Goal: Task Accomplishment & Management: Manage account settings

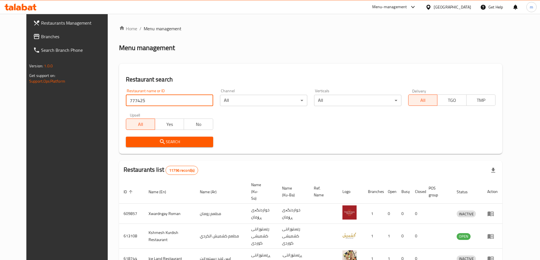
type input "777425"
click button "Search" at bounding box center [169, 142] width 87 height 10
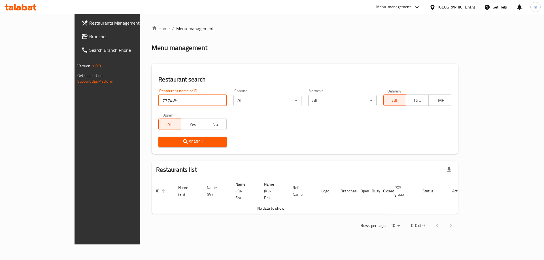
click at [89, 37] on span "Branches" at bounding box center [125, 36] width 72 height 7
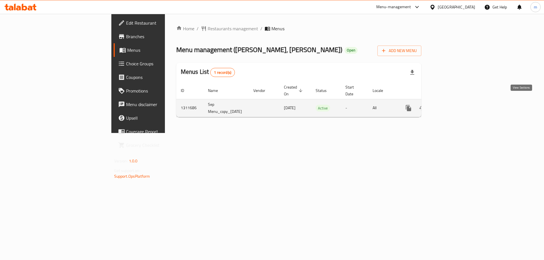
click at [453, 105] on icon "enhanced table" at bounding box center [449, 108] width 7 height 7
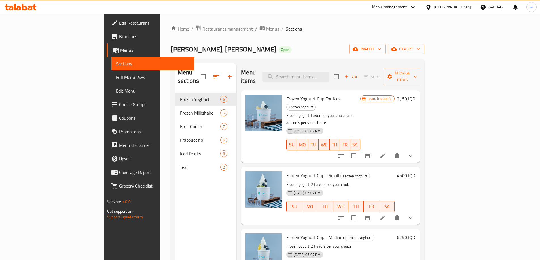
click at [119, 104] on span "Choice Groups" at bounding box center [154, 104] width 71 height 7
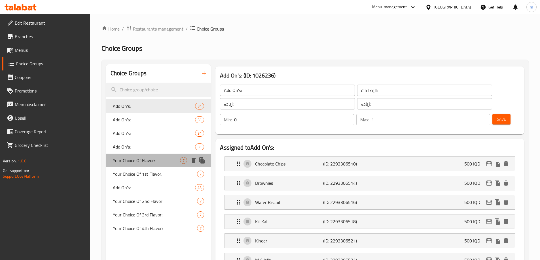
click at [159, 159] on span "Your Choice Of Flavor:" at bounding box center [146, 160] width 67 height 7
type input "Your Choice Of Flavor:"
type input "إختيارك من النكهة:"
type input "هەڵبژاردنت لە تام:"
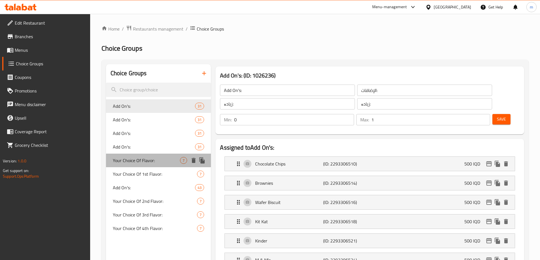
type input "1"
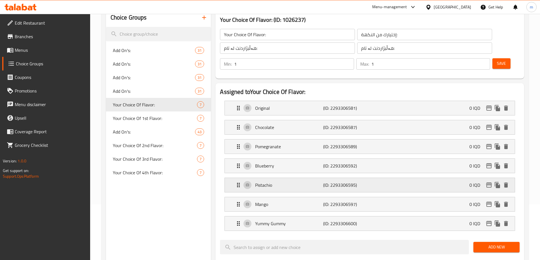
scroll to position [66, 0]
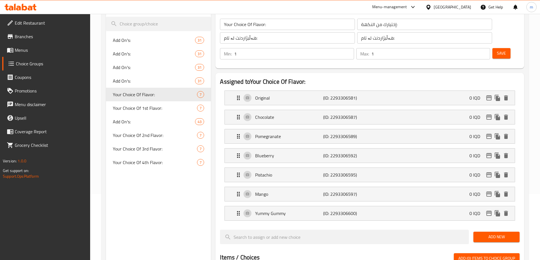
click at [485, 234] on span "Add New" at bounding box center [496, 237] width 37 height 7
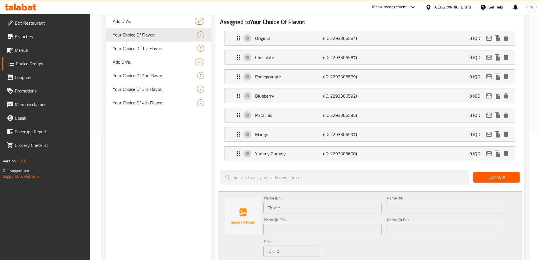
scroll to position [129, 0]
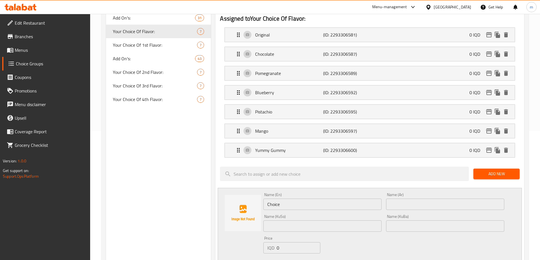
click at [291, 199] on input "Choice" at bounding box center [322, 204] width 118 height 11
click at [291, 199] on input "text" at bounding box center [322, 204] width 118 height 11
click at [300, 199] on input "Strawberry Cream" at bounding box center [322, 204] width 118 height 11
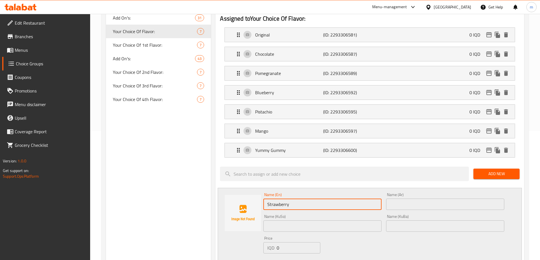
type input "Strawberry"
click at [394, 199] on input "text" at bounding box center [445, 204] width 118 height 11
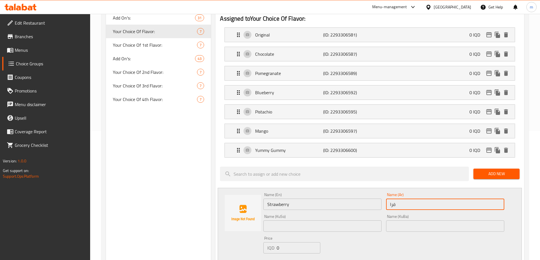
type input "فرا"
click at [29, 53] on span "Menus" at bounding box center [50, 50] width 71 height 7
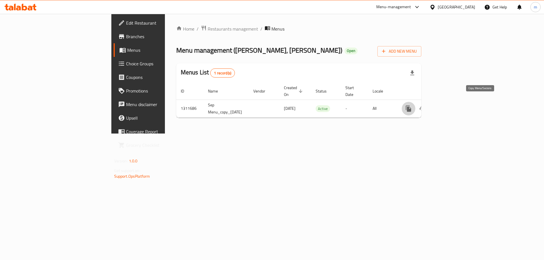
click at [411, 106] on icon "more" at bounding box center [408, 109] width 5 height 6
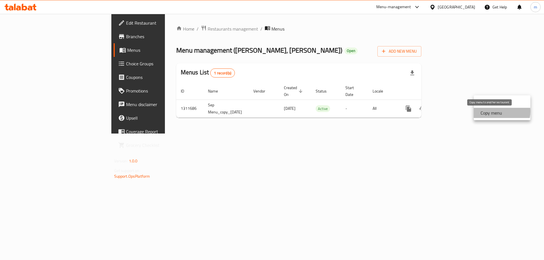
click at [495, 111] on strong "Copy menu" at bounding box center [492, 113] width 22 height 7
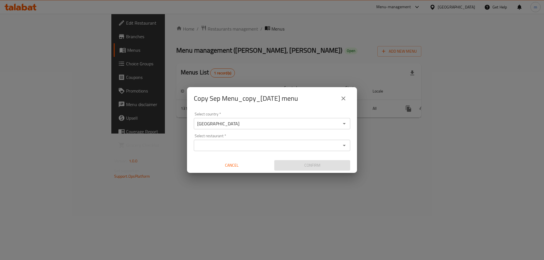
click at [219, 145] on input "Select restaurant   *" at bounding box center [268, 146] width 144 height 8
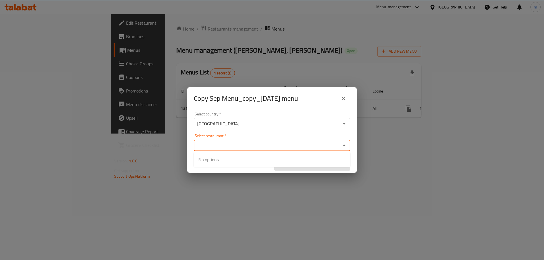
paste input "VANILLY, Al Aathameya"
type input "VANILLY, Al Aathameya"
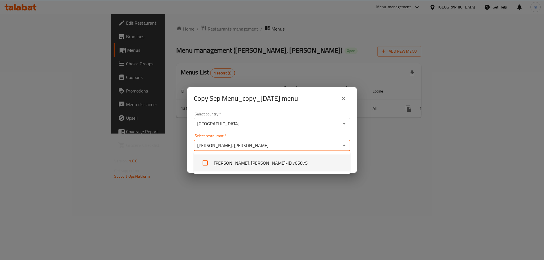
click at [286, 163] on b "- ID:" at bounding box center [289, 163] width 7 height 7
checkbox input "true"
click at [251, 135] on div "Select restaurant   * VANILLY, Al Aathameya Select restaurant *" at bounding box center [272, 142] width 156 height 17
click at [259, 135] on div "Select restaurant   * VANILLY, Al Aathameya Select restaurant *" at bounding box center [272, 142] width 156 height 17
click at [278, 136] on div "Select restaurant   * VANILLY, Al Aathameya Select restaurant *" at bounding box center [272, 142] width 156 height 17
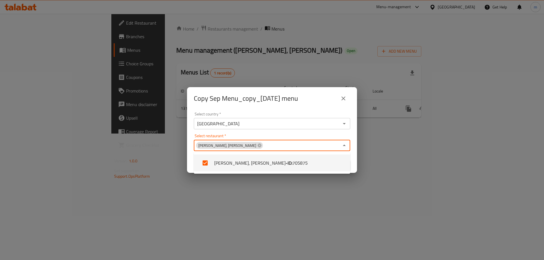
click at [285, 134] on div "Select restaurant   * VANILLY, Al Aathameya Select restaurant *" at bounding box center [272, 142] width 156 height 17
click at [283, 136] on div "Select restaurant   * VANILLY, Al Aathameya Select restaurant *" at bounding box center [272, 142] width 156 height 17
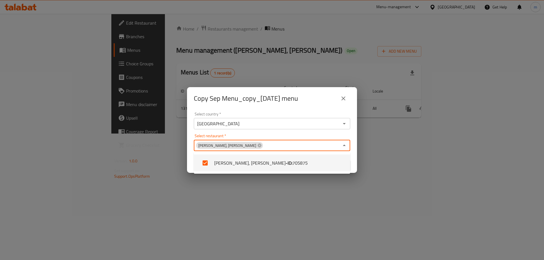
click at [283, 136] on div "Select restaurant   * VANILLY, Al Aathameya Select restaurant *" at bounding box center [272, 142] width 156 height 17
click at [273, 134] on div "Select restaurant   * VANILLY, Al Aathameya Select restaurant *" at bounding box center [272, 142] width 156 height 17
click at [268, 134] on div "Select restaurant   * VANILLY, Al Aathameya Select restaurant *" at bounding box center [272, 142] width 156 height 17
click at [254, 133] on div "Select country   * Iraq Select country * Select restaurant   * VANILLY, Al Aath…" at bounding box center [272, 141] width 170 height 63
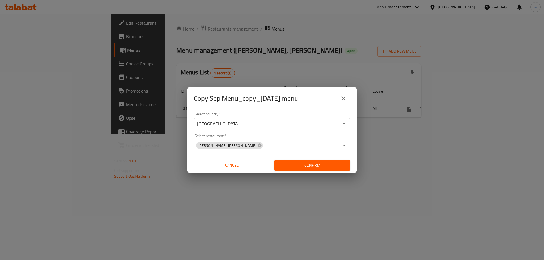
click at [253, 132] on div "Select country   * Iraq Select country * Select restaurant   * VANILLY, Al Aath…" at bounding box center [272, 141] width 170 height 63
click at [288, 164] on span "Confirm" at bounding box center [312, 165] width 67 height 7
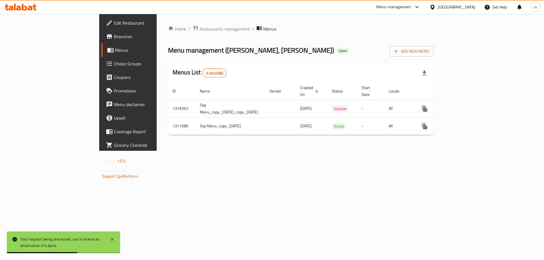
click at [114, 65] on span "Choice Groups" at bounding box center [150, 63] width 72 height 7
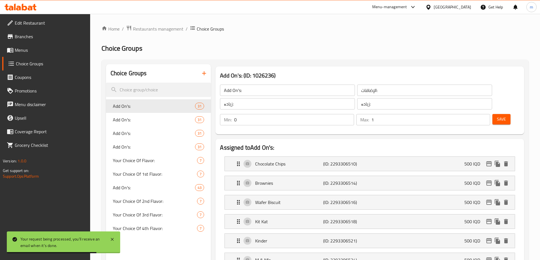
scroll to position [50, 0]
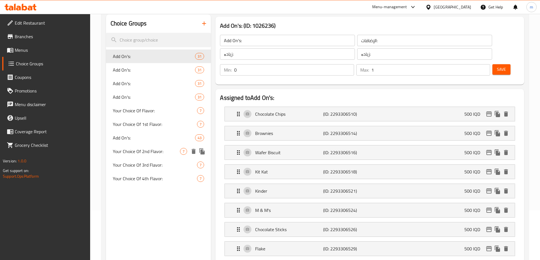
click at [134, 151] on span "Your Choice Of 2nd Flavor:" at bounding box center [146, 151] width 67 height 7
type input "Your Choice Of 2nd Flavor:"
type input "إختيارك من النكهة الثانية:"
type input "هەڵبژاردنت لە تامی دووەم:"
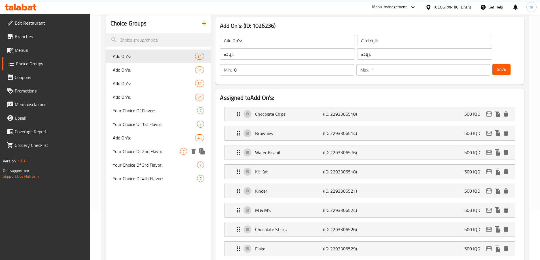
type input "1"
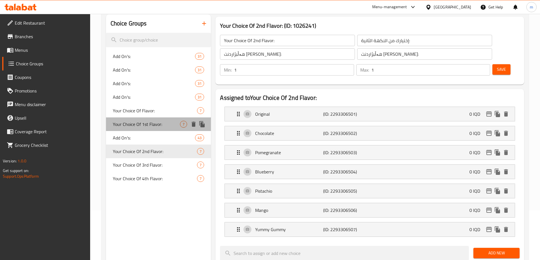
click at [132, 127] on span "Your Choice Of 1st Flavor:" at bounding box center [146, 124] width 67 height 7
type input "Your Choice Of 1st Flavor:"
type input "إختيارك من النكهة الأولى:"
type input "هەڵبژاردنت لە تامی یەکەم:"
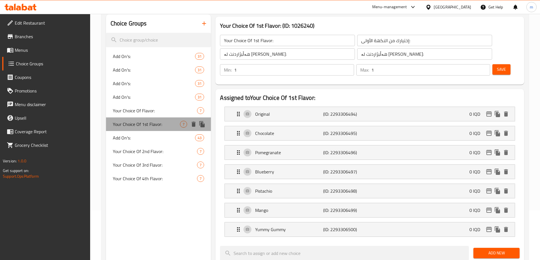
click at [136, 121] on span "Your Choice Of 1st Flavor:" at bounding box center [146, 124] width 67 height 7
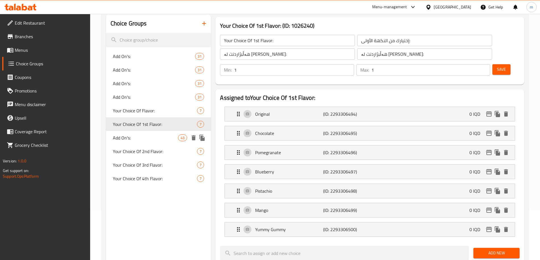
click at [140, 135] on span "Add On's:" at bounding box center [145, 138] width 65 height 7
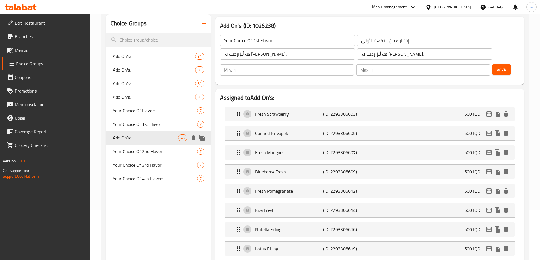
type input "Add On's:"
type input "الإضافات:"
type input "زیادە:"
type input "0"
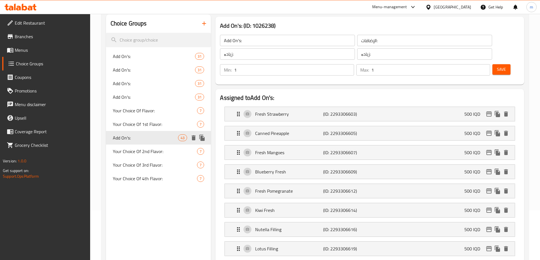
type input "0"
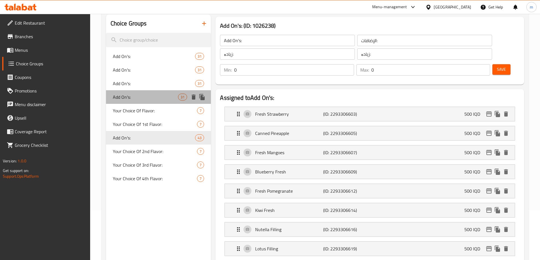
click at [136, 96] on span "Add On's:" at bounding box center [145, 97] width 65 height 7
type input "Add On's:"
type input "4"
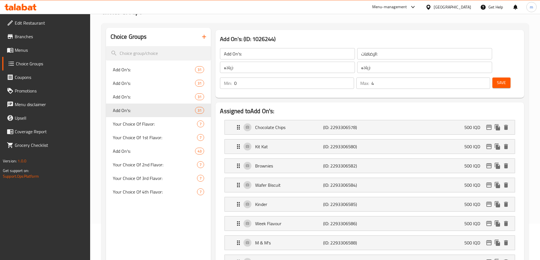
scroll to position [0, 0]
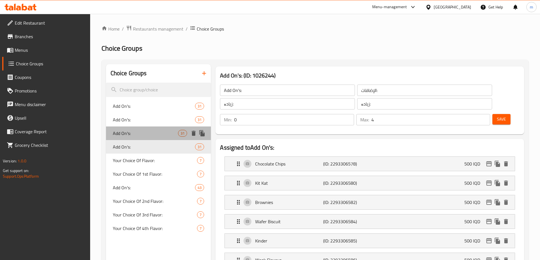
click at [129, 135] on span "Add On's:" at bounding box center [145, 133] width 65 height 7
type input "Add On's:"
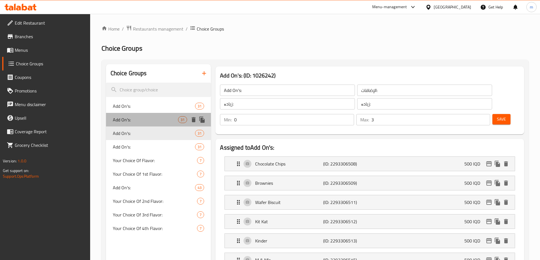
click at [126, 118] on span "Add On's:" at bounding box center [145, 119] width 65 height 7
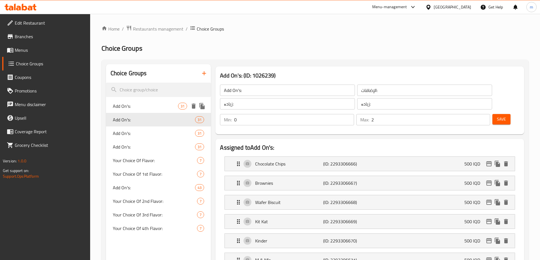
click at [158, 103] on span "Add On's:" at bounding box center [145, 106] width 65 height 7
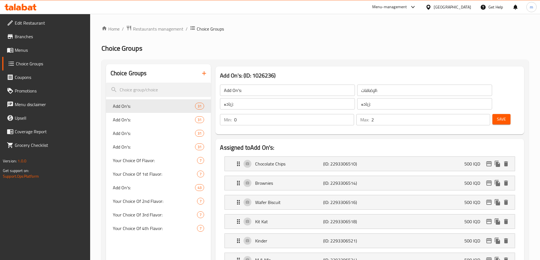
type input "1"
click at [149, 171] on span "Your Choice Of 1st Flavor:" at bounding box center [146, 174] width 67 height 7
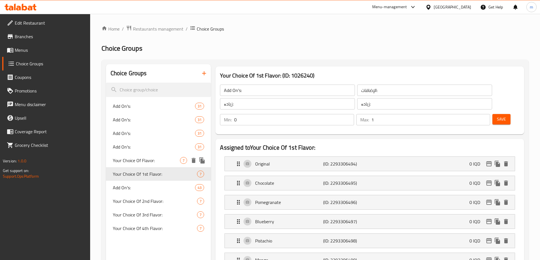
type input "Your Choice Of 1st Flavor:"
type input "إختيارك من النكهة الأولى:"
type input "هەڵبژاردنت لە تامی یەکەم:"
type input "1"
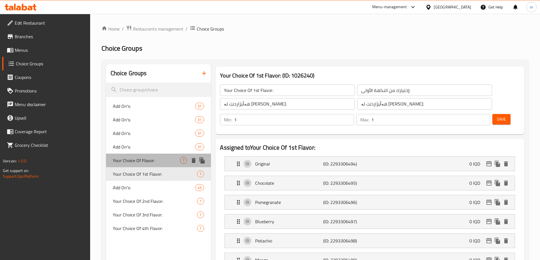
click at [152, 160] on span "Your Choice Of Flavor:" at bounding box center [146, 160] width 67 height 7
type input "Your Choice Of Flavor:"
type input "إختيارك من النكهة:"
type input "هەڵبژاردنت لە تام:"
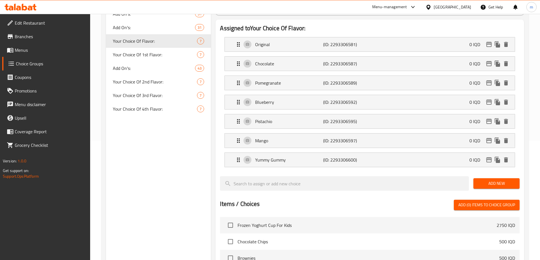
scroll to position [132, 0]
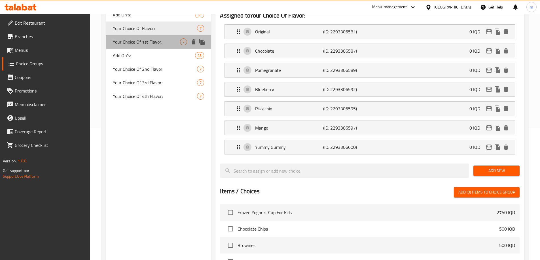
click at [133, 45] on span "Your Choice Of 1st Flavor:" at bounding box center [146, 42] width 67 height 7
type input "Your Choice Of 1st Flavor:"
type input "إختيارك من النكهة الأولى:"
type input "هەڵبژاردنت لە تامی یەکەم:"
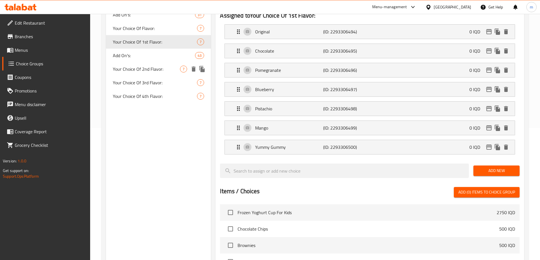
click at [150, 75] on div "Your Choice Of 2nd Flavor: 7" at bounding box center [158, 69] width 105 height 14
type input "Your Choice Of 2nd Flavor:"
type input "إختيارك من النكهة الثانية:"
type input "هەڵبژاردنت لە تامی دووەم:"
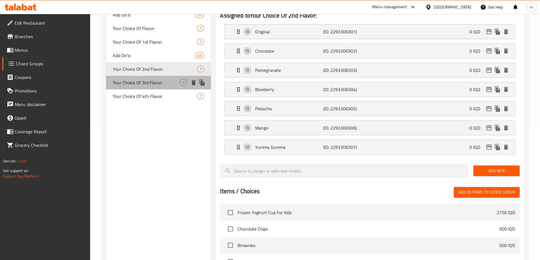
click at [140, 86] on span "Your Choice Of 3rd Flavor:" at bounding box center [146, 82] width 67 height 7
type input "Your Choice Of 3rd Flavor:"
type input "إختيارك من النكهة الثالثة:"
type input "هەڵبژاردنت لە تامی سێیەم:"
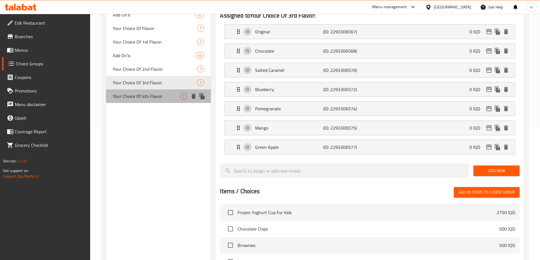
click at [140, 96] on span "Your Choice Of 4th Flavor:" at bounding box center [146, 96] width 67 height 7
type input "Your Choice Of 4th Flavor:"
type input "إختيارك من النكهة الرابعة:"
type input "هەڵبژاردنت لە تامی چوارەم:"
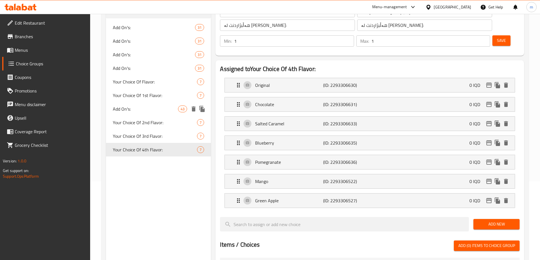
scroll to position [66, 0]
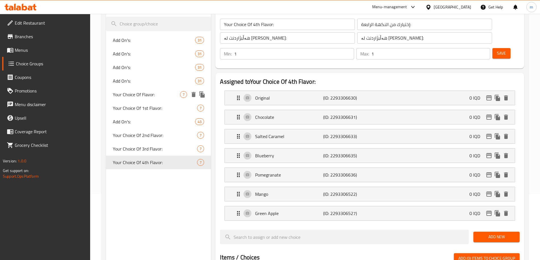
click at [153, 93] on span "Your Choice Of Flavor:" at bounding box center [146, 94] width 67 height 7
type input "Your Choice Of Flavor:"
type input "إختيارك من النكهة:"
type input "هەڵبژاردنت لە تام:"
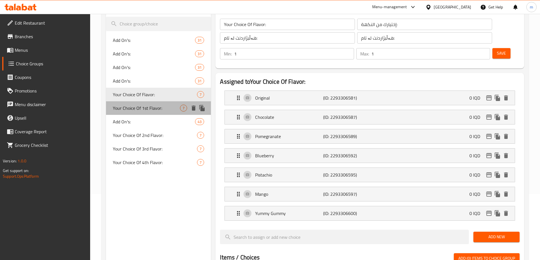
click at [134, 107] on span "Your Choice Of 1st Flavor:" at bounding box center [146, 108] width 67 height 7
type input "Your Choice Of 1st Flavor:"
type input "إختيارك من النكهة الأولى:"
type input "هەڵبژاردنت لە تامی یەکەم:"
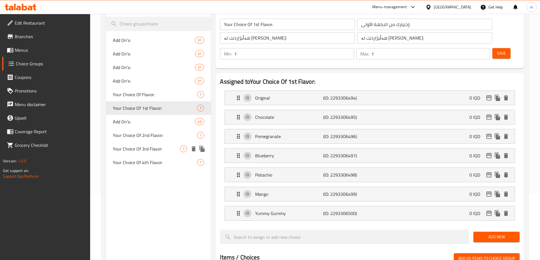
click at [153, 143] on div "Your Choice Of 3rd Flavor: 7" at bounding box center [158, 149] width 105 height 14
type input "Your Choice Of 3rd Flavor:"
type input "إختيارك من النكهة الثالثة:"
type input "هەڵبژاردنت لە تامی سێیەم:"
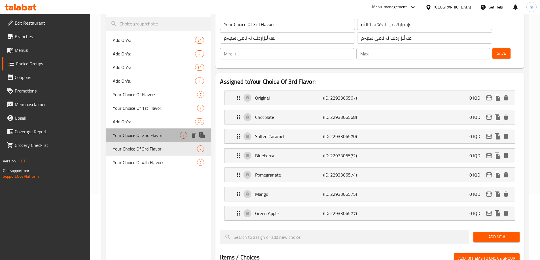
click at [151, 138] on span "Your Choice Of 2nd Flavor:" at bounding box center [146, 135] width 67 height 7
type input "Your Choice Of 2nd Flavor:"
type input "إختيارك من النكهة الثانية:"
type input "هەڵبژاردنت لە تامی دووەم:"
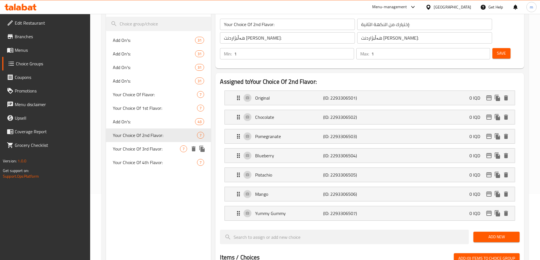
click at [151, 150] on span "Your Choice Of 3rd Flavor:" at bounding box center [146, 149] width 67 height 7
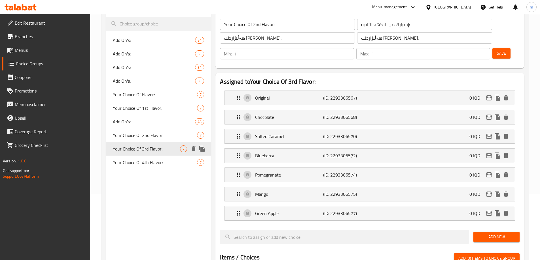
type input "Your Choice Of 3rd Flavor:"
type input "إختيارك من النكهة الثالثة:"
type input "هەڵبژاردنت لە تامی سێیەم:"
click at [151, 157] on div "Your Choice Of 4th Flavor: 7" at bounding box center [158, 163] width 105 height 14
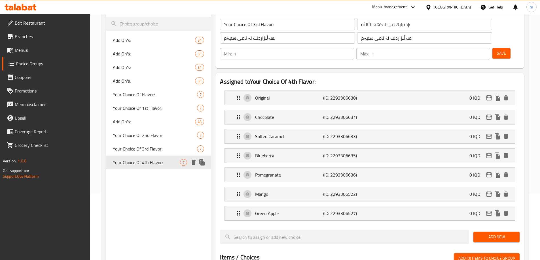
type input "Your Choice Of 4th Flavor:"
type input "إختيارك من النكهة الرابعة:"
type input "هەڵبژاردنت لە تامی چوارەم:"
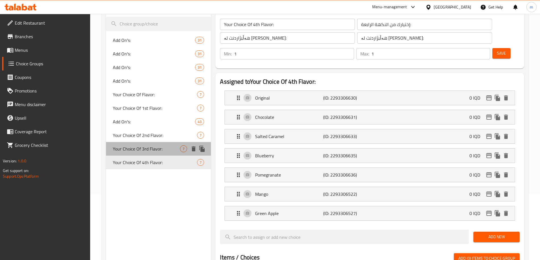
click at [149, 148] on span "Your Choice Of 3rd Flavor:" at bounding box center [146, 149] width 67 height 7
type input "Your Choice Of 3rd Flavor:"
type input "إختيارك من النكهة الثالثة:"
type input "هەڵبژاردنت لە تامی سێیەم:"
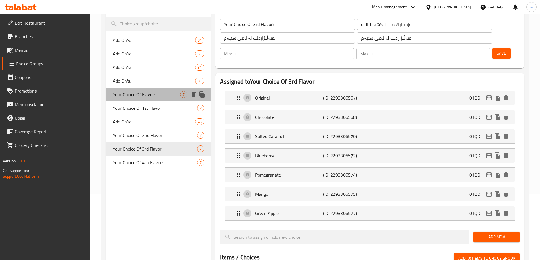
click at [140, 98] on span "Your Choice Of Flavor:" at bounding box center [146, 94] width 67 height 7
type input "Your Choice Of Flavor:"
type input "إختيارك من النكهة:"
type input "هەڵبژاردنت لە تام:"
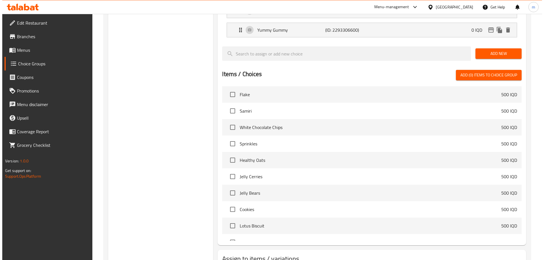
scroll to position [277, 0]
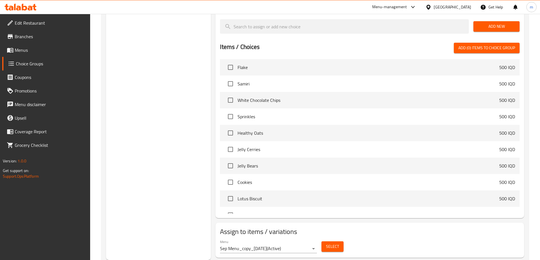
click at [333, 243] on span "Select" at bounding box center [332, 246] width 13 height 7
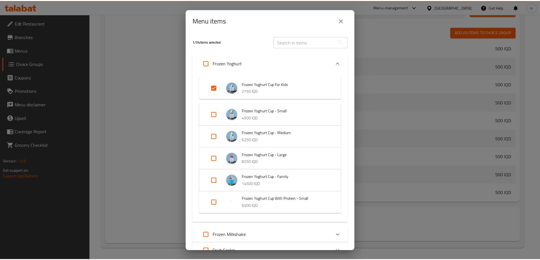
scroll to position [144, 0]
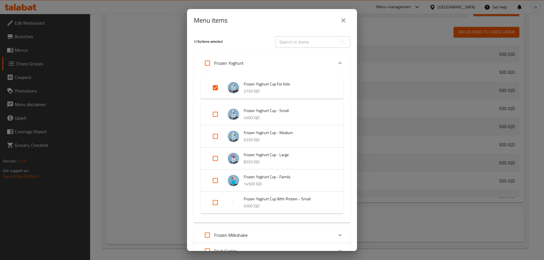
click at [344, 21] on icon "close" at bounding box center [344, 20] width 4 height 4
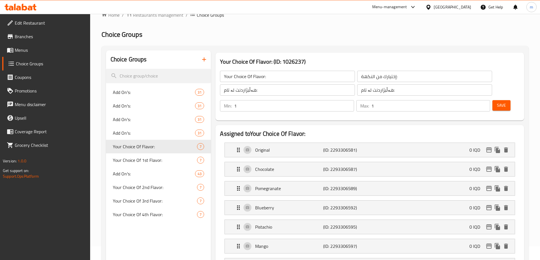
scroll to position [12, 0]
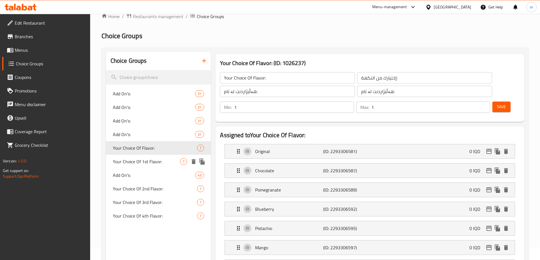
click at [154, 160] on span "Your Choice Of 1st Flavor:" at bounding box center [146, 161] width 67 height 7
type input "Your Choice Of 1st Flavor:"
type input "إختيارك من النكهة الأولى:"
type input "هەڵبژاردنت لە تامی یەکەم:"
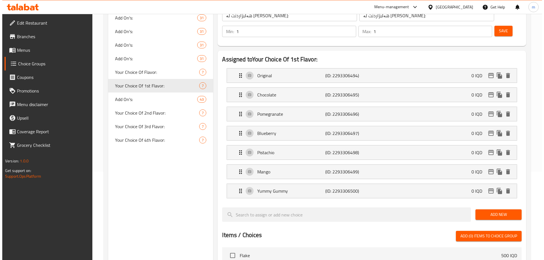
scroll to position [277, 0]
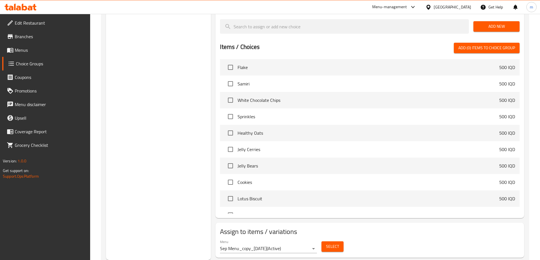
click at [331, 243] on span "Select" at bounding box center [332, 246] width 13 height 7
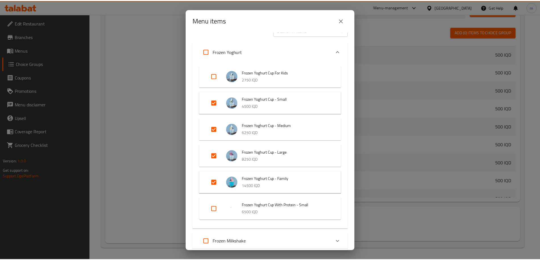
scroll to position [0, 0]
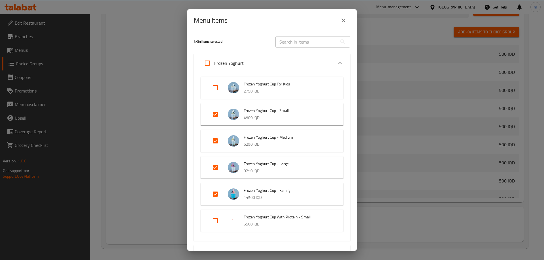
click at [343, 22] on icon "close" at bounding box center [343, 20] width 7 height 7
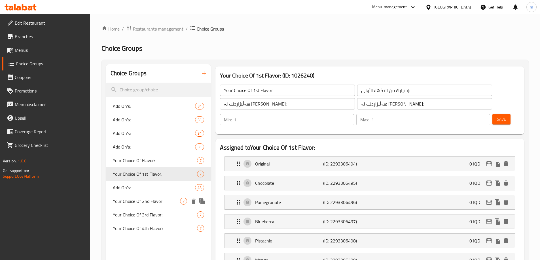
click at [144, 202] on span "Your Choice Of 2nd Flavor:" at bounding box center [146, 201] width 67 height 7
type input "Your Choice Of 2nd Flavor:"
type input "إختيارك من النكهة الثانية:"
type input "هەڵبژاردنت لە تامی دووەم:"
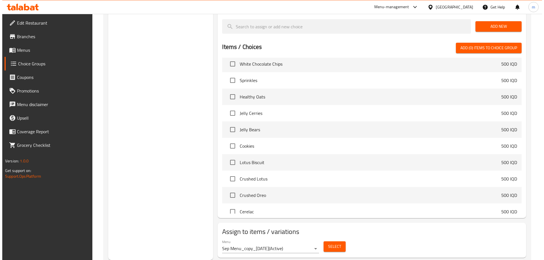
scroll to position [198, 0]
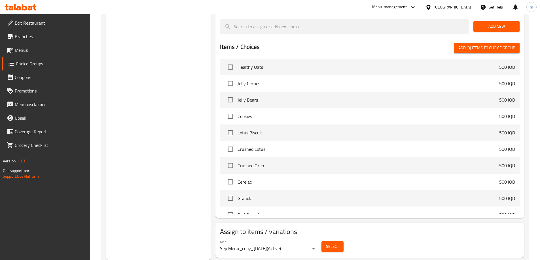
click at [335, 243] on span "Select" at bounding box center [332, 246] width 13 height 7
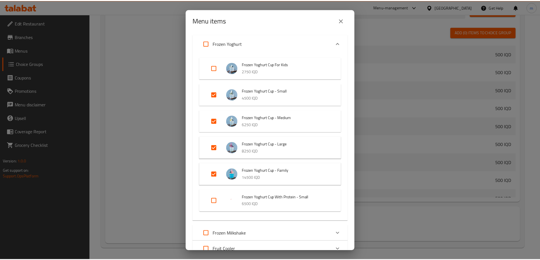
scroll to position [0, 0]
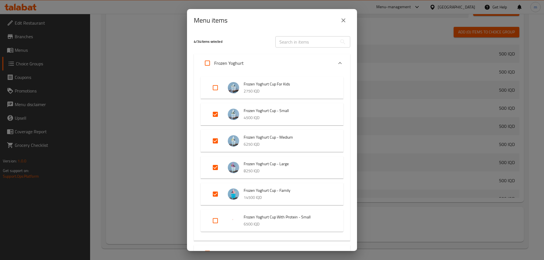
click at [130, 141] on div "Menu items 4 / 34 items selected ​ Frozen Yoghurt Frozen Yoghurt Cup For Kids 2…" at bounding box center [272, 130] width 544 height 260
click at [341, 22] on icon "close" at bounding box center [343, 20] width 7 height 7
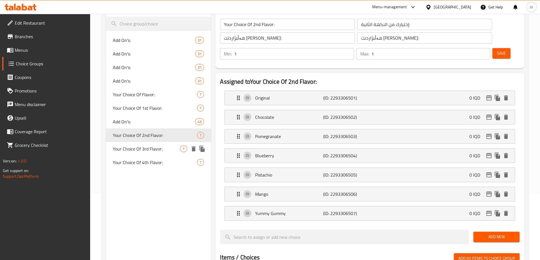
click at [141, 151] on span "Your Choice Of 3rd Flavor:" at bounding box center [146, 149] width 67 height 7
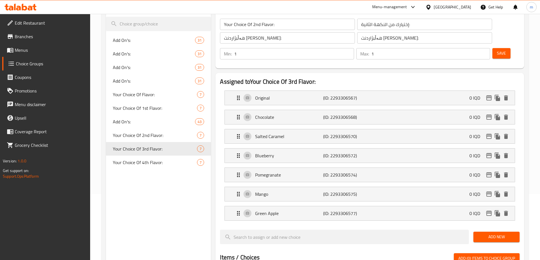
type input "Your Choice Of 3rd Flavor:"
type input "إختيارك من النكهة الثالثة:"
type input "هەڵبژاردنت لە تامی سێیەم:"
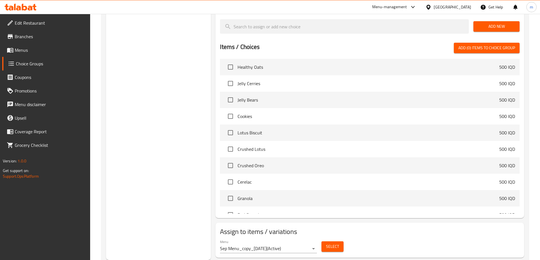
click at [328, 242] on button "Select" at bounding box center [332, 247] width 22 height 10
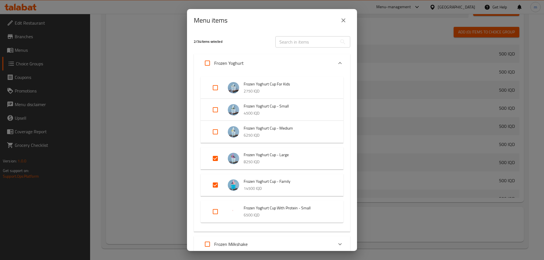
click at [342, 21] on icon "close" at bounding box center [344, 20] width 4 height 4
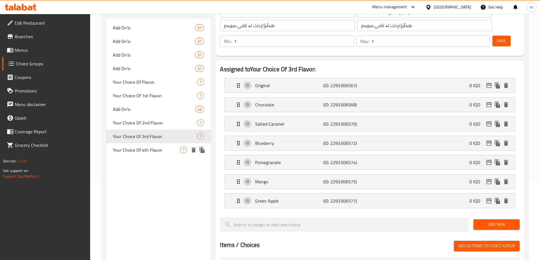
click at [133, 149] on span "Your Choice Of 4th Flavor:" at bounding box center [146, 150] width 67 height 7
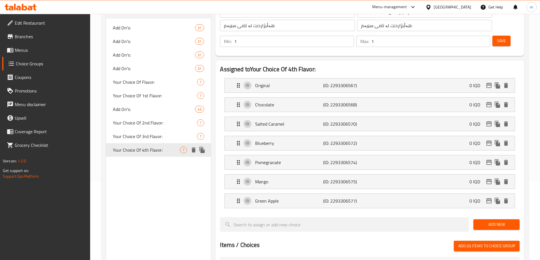
type input "Your Choice Of 4th Flavor:"
type input "إختيارك من النكهة الرابعة:"
type input "هەڵبژاردنت لە تامی چوارەم:"
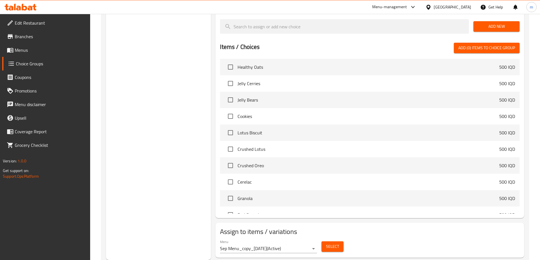
click at [331, 243] on span "Select" at bounding box center [332, 246] width 13 height 7
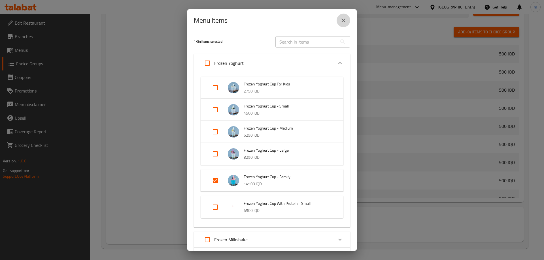
click at [347, 20] on button "close" at bounding box center [344, 21] width 14 height 14
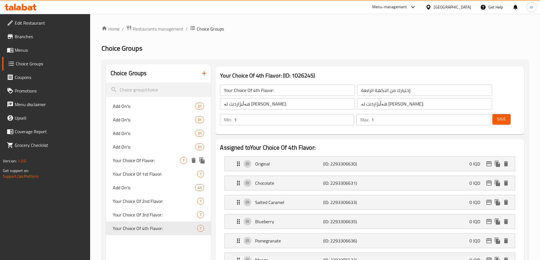
drag, startPoint x: 140, startPoint y: 161, endPoint x: 171, endPoint y: 154, distance: 31.8
click at [140, 161] on span "Your Choice Of Flavor:" at bounding box center [146, 160] width 67 height 7
type input "Your Choice Of Flavor:"
type input "إختيارك من النكهة:"
type input "هەڵبژاردنت لە تام:"
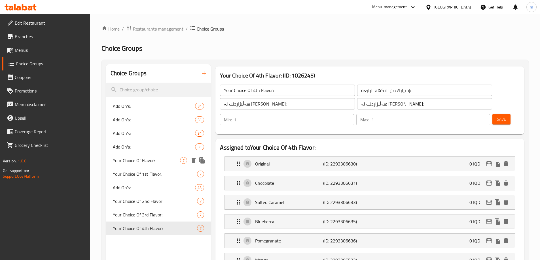
type input "هەڵبژاردنت لە تام:"
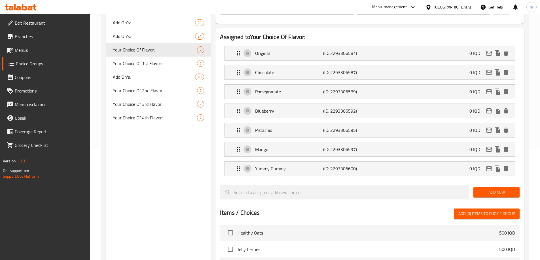
click at [488, 189] on span "Add New" at bounding box center [496, 192] width 37 height 7
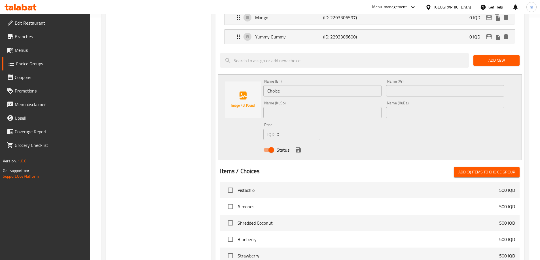
click at [286, 85] on input "Choice" at bounding box center [322, 90] width 118 height 11
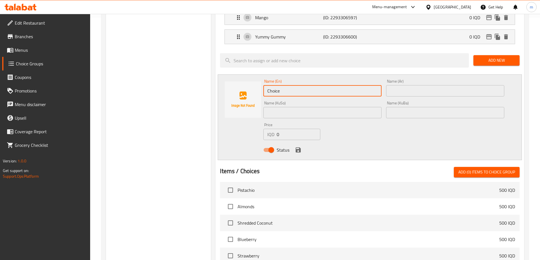
click at [286, 85] on input "Choice" at bounding box center [322, 90] width 118 height 11
click at [286, 85] on input "text" at bounding box center [322, 90] width 118 height 11
type input "س"
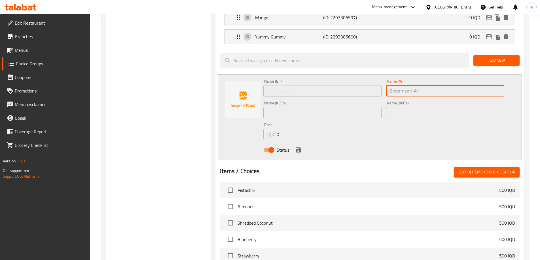
click at [392, 85] on input "text" at bounding box center [445, 90] width 118 height 11
type input "فراولة"
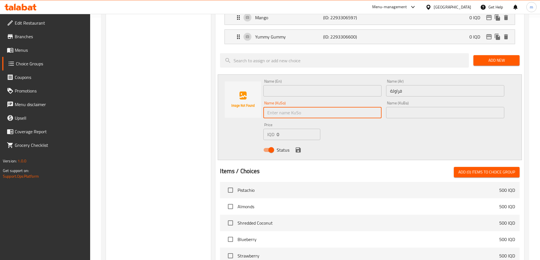
click at [291, 107] on input "text" at bounding box center [322, 112] width 118 height 11
type input "گ"
type input "فەراولە"
click at [292, 107] on input "فەراولە" at bounding box center [322, 112] width 118 height 11
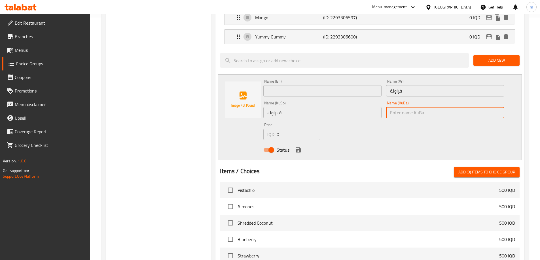
click at [393, 107] on input "text" at bounding box center [445, 112] width 118 height 11
paste input "فەراولە"
type input "فەراولە"
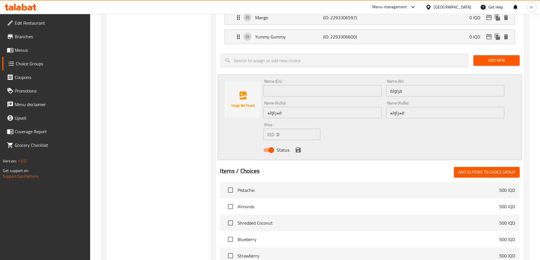
click at [358, 81] on div "Name (En) Name (En)" at bounding box center [322, 88] width 123 height 22
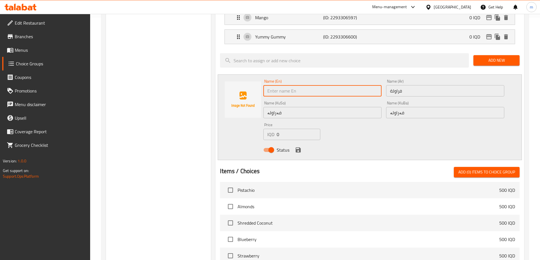
click at [356, 85] on input "text" at bounding box center [322, 90] width 118 height 11
click at [304, 85] on input "Strawberry Smoothie" at bounding box center [322, 90] width 118 height 11
click at [328, 85] on input "Strawberry" at bounding box center [322, 90] width 118 height 11
type input "Strawberry"
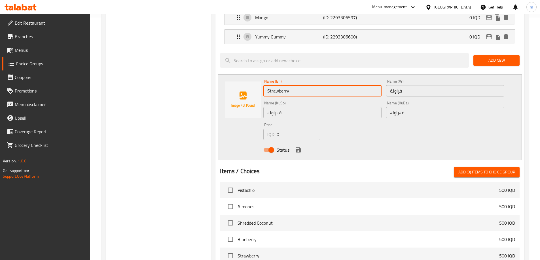
click at [350, 99] on div "Name (KuSo) فەراولە Name (KuSo)" at bounding box center [322, 110] width 123 height 22
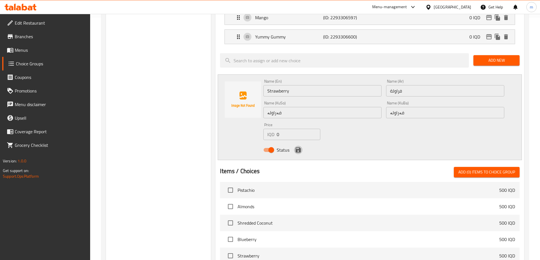
drag, startPoint x: 300, startPoint y: 133, endPoint x: 328, endPoint y: 118, distance: 32.2
click at [299, 148] on icon "save" at bounding box center [298, 150] width 5 height 5
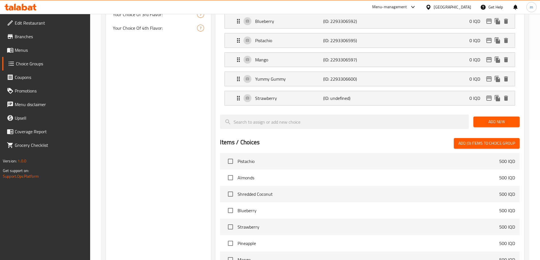
scroll to position [175, 0]
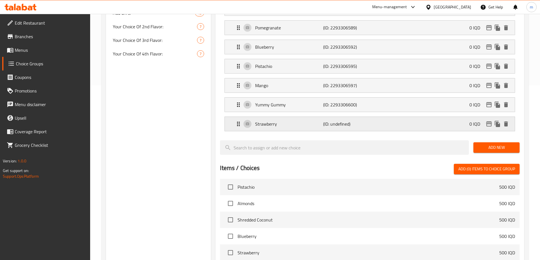
drag, startPoint x: 281, startPoint y: 111, endPoint x: 285, endPoint y: 113, distance: 4.4
click at [281, 121] on p "Strawberry" at bounding box center [289, 124] width 68 height 7
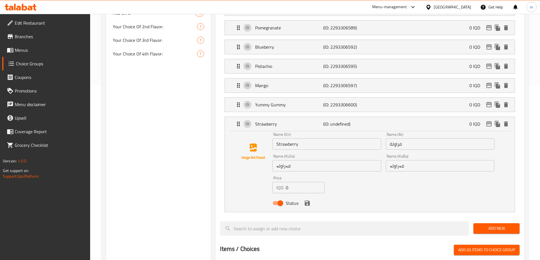
click at [295, 139] on input "Strawberry" at bounding box center [326, 144] width 109 height 11
click at [401, 139] on input "فراولة" at bounding box center [440, 144] width 109 height 11
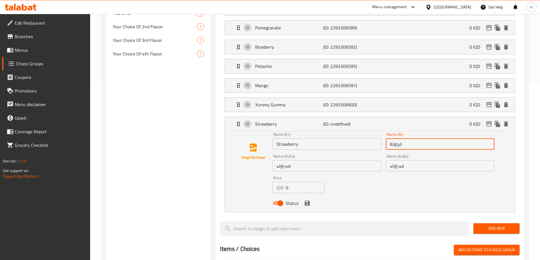
click at [400, 160] on input "فەراولە" at bounding box center [440, 165] width 109 height 11
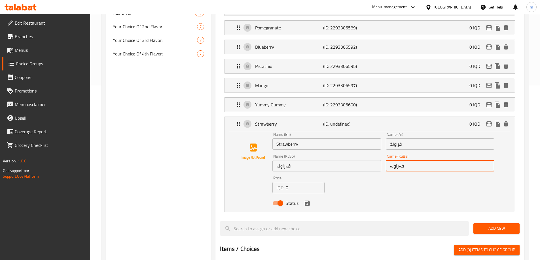
click at [400, 160] on input "فەراولە" at bounding box center [440, 165] width 109 height 11
drag, startPoint x: 309, startPoint y: 189, endPoint x: 323, endPoint y: 171, distance: 22.5
click at [310, 200] on icon "save" at bounding box center [307, 203] width 7 height 7
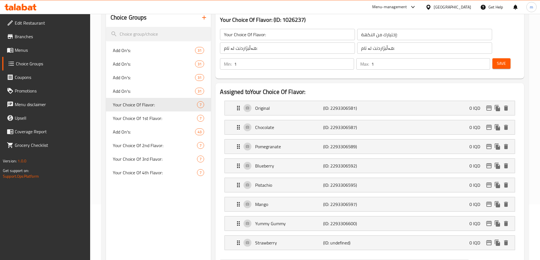
scroll to position [36, 0]
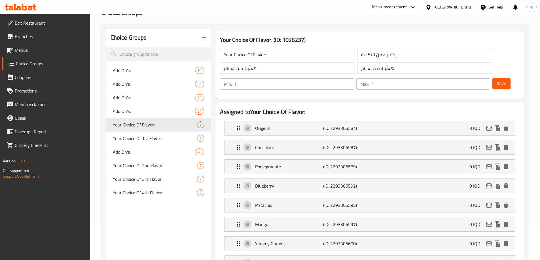
click at [497, 80] on span "Save" at bounding box center [501, 83] width 9 height 7
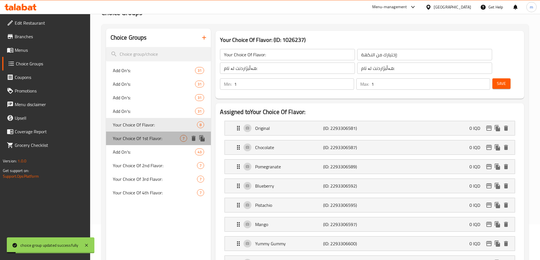
click at [145, 138] on span "Your Choice Of 1st Flavor:" at bounding box center [146, 138] width 67 height 7
type input "Your Choice Of 1st Flavor:"
type input "إختيارك من النكهة الأولى:"
type input "هەڵبژاردنت لە تامی یەکەم:"
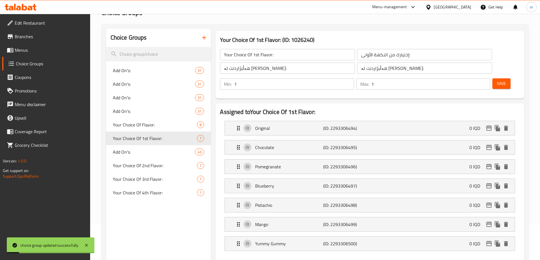
scroll to position [102, 0]
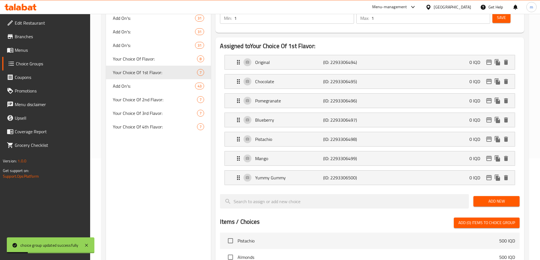
click at [480, 198] on span "Add New" at bounding box center [496, 201] width 37 height 7
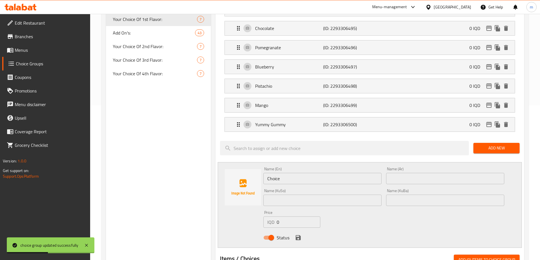
scroll to position [168, 0]
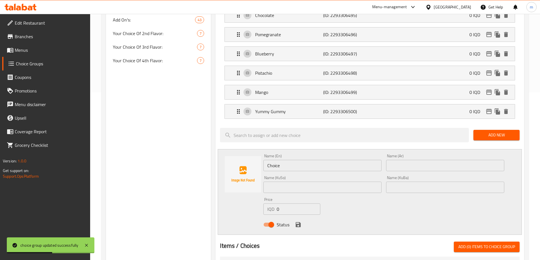
click at [336, 182] on input "text" at bounding box center [322, 187] width 118 height 11
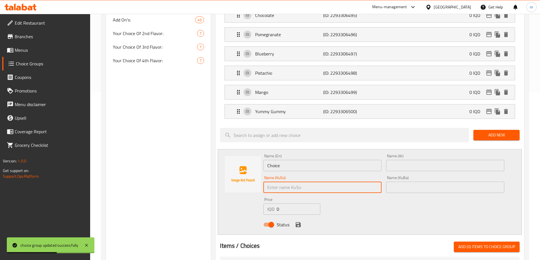
paste input "فەراولە"
type input "فەراولە"
click at [410, 182] on input "text" at bounding box center [445, 187] width 118 height 11
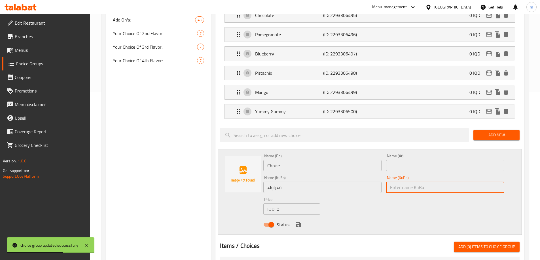
paste input "فەراولە"
type input "فەراولە"
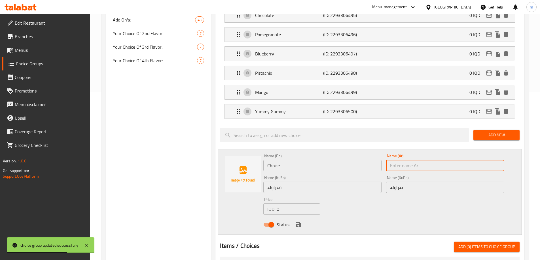
click at [410, 160] on input "text" at bounding box center [445, 165] width 118 height 11
paste input "فراولة"
type input "فراولة"
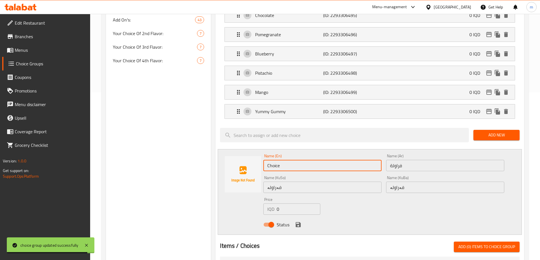
click at [348, 160] on input "Choice" at bounding box center [322, 165] width 118 height 11
click at [345, 160] on input "Choice" at bounding box center [322, 165] width 118 height 11
click at [344, 160] on input "Choice" at bounding box center [322, 165] width 118 height 11
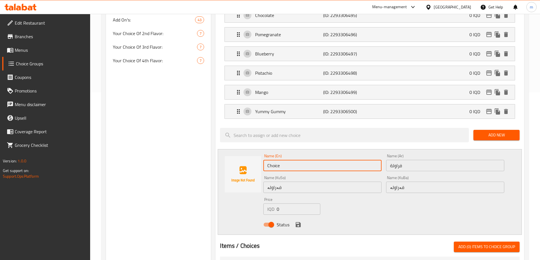
click at [344, 160] on input "Choice" at bounding box center [322, 165] width 118 height 11
paste input "Strawberry"
type input "Strawberry"
click at [389, 217] on div "Status" at bounding box center [383, 224] width 245 height 15
click at [298, 222] on icon "save" at bounding box center [298, 224] width 5 height 5
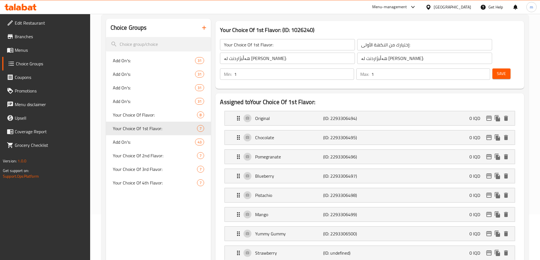
scroll to position [0, 0]
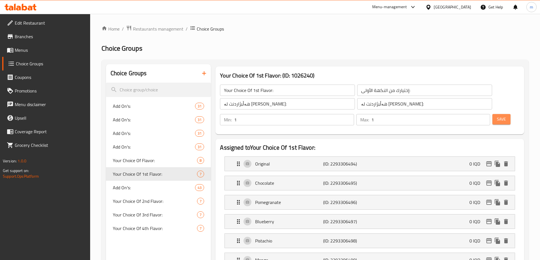
click at [497, 116] on span "Save" at bounding box center [501, 119] width 9 height 7
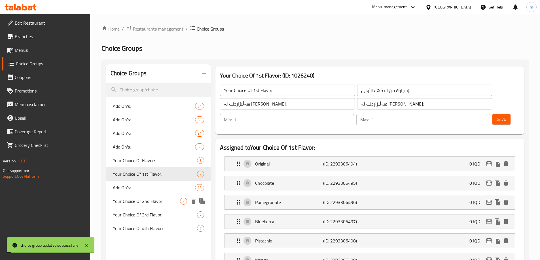
click at [135, 204] on span "Your Choice Of 2nd Flavor:" at bounding box center [146, 201] width 67 height 7
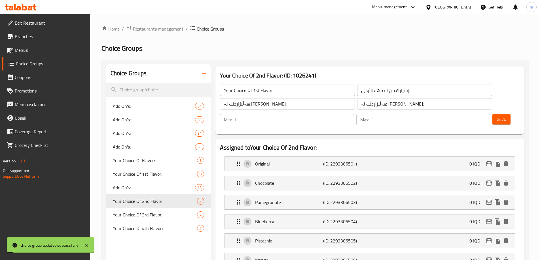
type input "Your Choice Of 2nd Flavor:"
type input "إختيارك من النكهة الثانية:"
type input "هەڵبژاردنت لە تامی دووەم:"
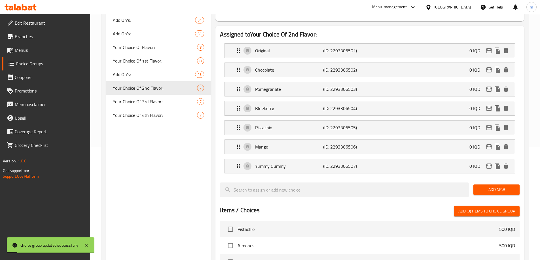
scroll to position [132, 0]
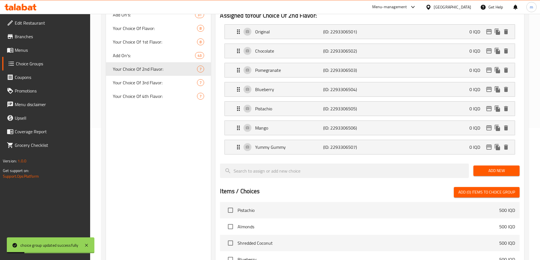
click at [484, 162] on div "Add New" at bounding box center [496, 171] width 51 height 19
click at [485, 166] on button "Add New" at bounding box center [496, 171] width 46 height 10
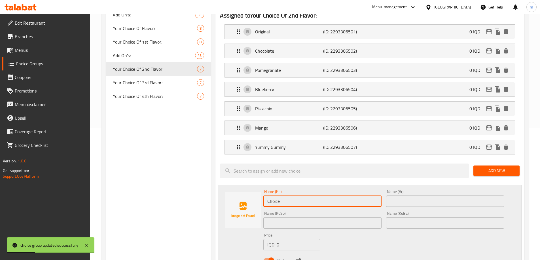
click at [326, 196] on input "Choice" at bounding box center [322, 201] width 118 height 11
paste input "Strawberry"
type input "Strawberry"
click at [383, 188] on div "Name (En) Strawberry Name (En)" at bounding box center [322, 199] width 123 height 22
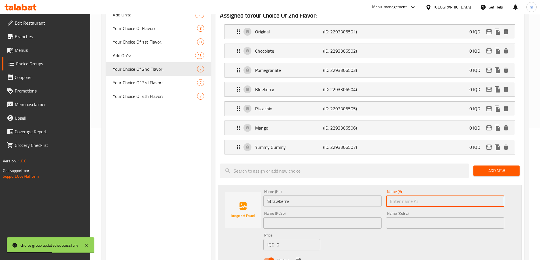
click at [393, 196] on input "text" at bounding box center [445, 201] width 118 height 11
paste input "فراولة"
type input "فراولة"
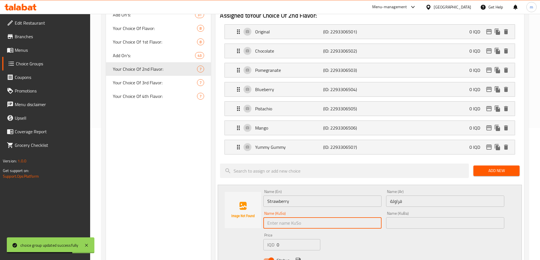
click at [364, 218] on input "text" at bounding box center [322, 223] width 118 height 11
paste input "فەراولە"
type input "فەراولە"
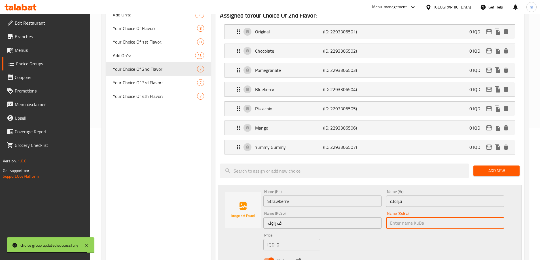
click at [428, 218] on input "text" at bounding box center [445, 223] width 118 height 11
paste input "فەراولە"
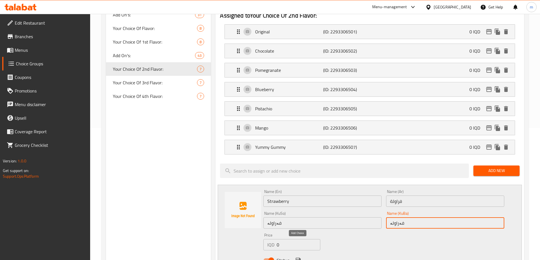
type input "فەراولە"
drag, startPoint x: 298, startPoint y: 242, endPoint x: 328, endPoint y: 219, distance: 38.5
click at [298, 257] on icon "save" at bounding box center [298, 260] width 7 height 7
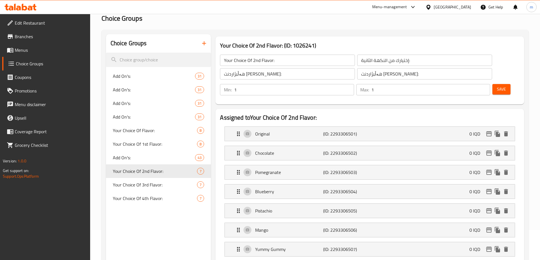
scroll to position [21, 0]
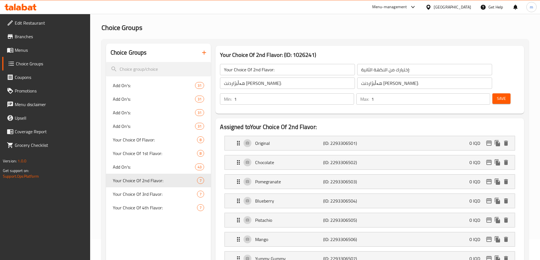
click at [492, 94] on button "Save" at bounding box center [501, 99] width 18 height 10
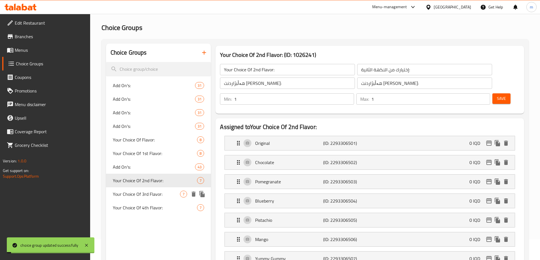
click at [148, 191] on span "Your Choice Of 3rd Flavor:" at bounding box center [146, 194] width 67 height 7
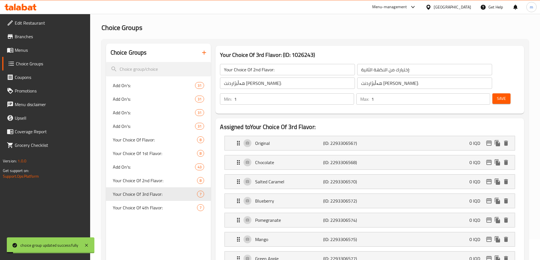
type input "Your Choice Of 3rd Flavor:"
type input "إختيارك من النكهة الثالثة:"
type input "هەڵبژاردنت لە تامی سێیەم:"
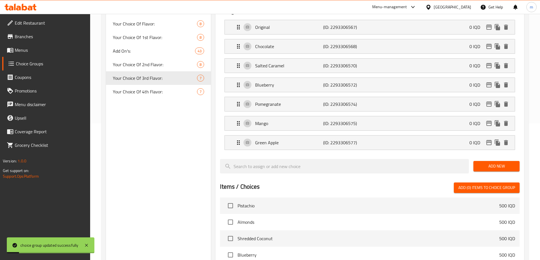
scroll to position [153, 0]
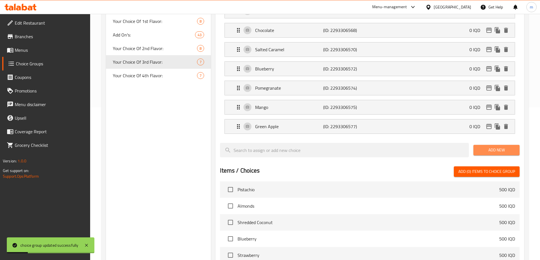
drag, startPoint x: 498, startPoint y: 130, endPoint x: 474, endPoint y: 132, distance: 23.6
click at [498, 145] on button "Add New" at bounding box center [496, 150] width 46 height 10
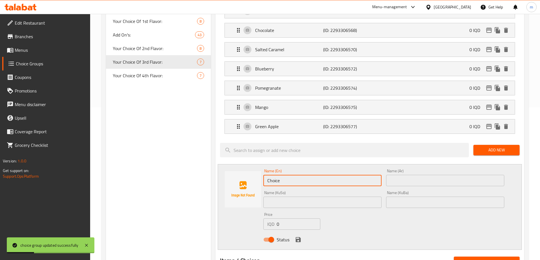
click at [347, 175] on input "Choice" at bounding box center [322, 180] width 118 height 11
click at [362, 197] on input "text" at bounding box center [322, 202] width 118 height 11
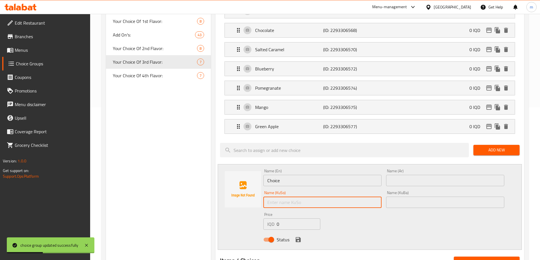
paste input "فەراولە"
type input "فەراولە"
click at [409, 197] on input "text" at bounding box center [445, 202] width 118 height 11
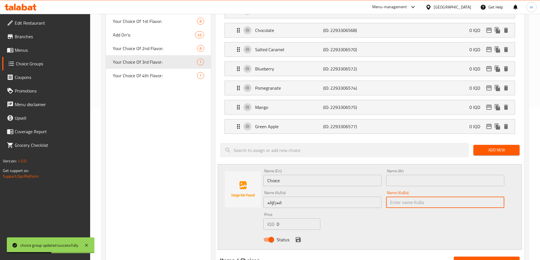
paste input "فەراولە"
type input "فەراولە"
click at [407, 175] on input "text" at bounding box center [445, 180] width 118 height 11
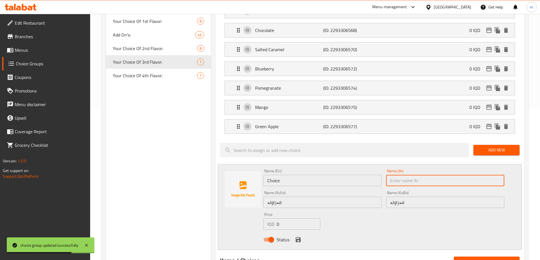
paste input "فراولة"
type input "فراولة"
click at [345, 175] on input "Choice" at bounding box center [322, 180] width 118 height 11
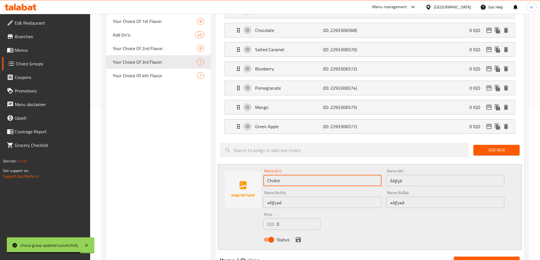
click at [345, 175] on input "Choice" at bounding box center [322, 180] width 118 height 11
paste input "Strawberry"
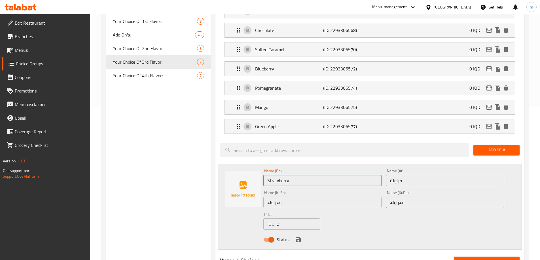
type input "Strawberry"
drag, startPoint x: 432, startPoint y: 217, endPoint x: 405, endPoint y: 217, distance: 26.9
click at [432, 232] on div "Status" at bounding box center [383, 239] width 245 height 15
click at [297, 237] on icon "save" at bounding box center [298, 239] width 5 height 5
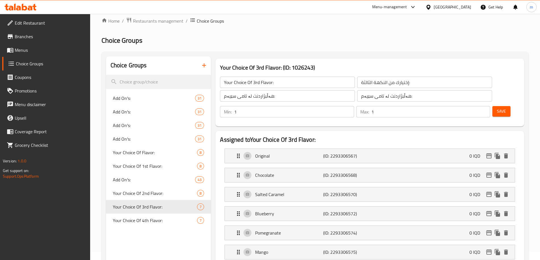
scroll to position [4, 0]
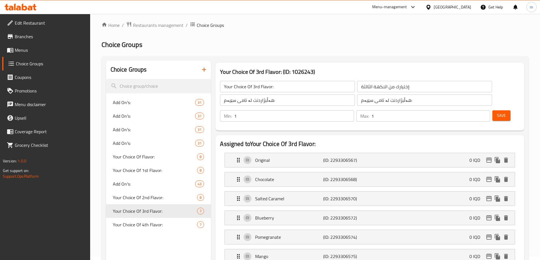
click at [492, 111] on button "Save" at bounding box center [501, 116] width 18 height 10
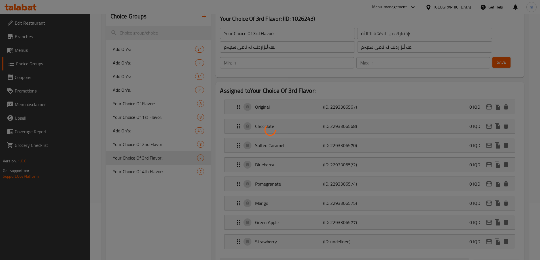
scroll to position [70, 0]
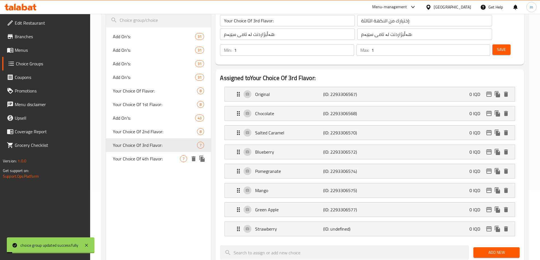
click at [156, 160] on span "Your Choice Of 4th Flavor:" at bounding box center [146, 159] width 67 height 7
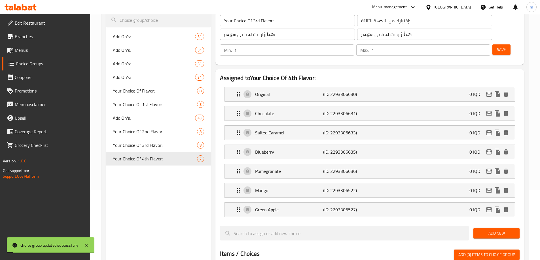
type input "Your Choice Of 4th Flavor:"
type input "إختيارك من النكهة الرابعة:"
type input "هەڵبژاردنت لە تامی چوارەم:"
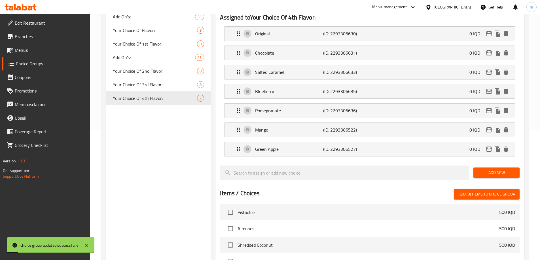
scroll to position [136, 0]
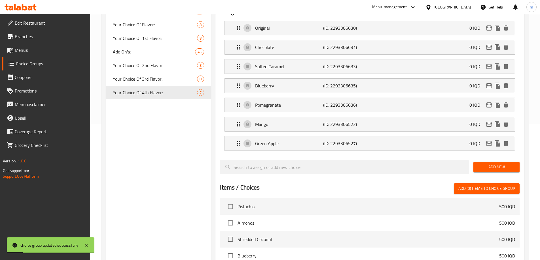
click at [485, 164] on span "Add New" at bounding box center [496, 167] width 37 height 7
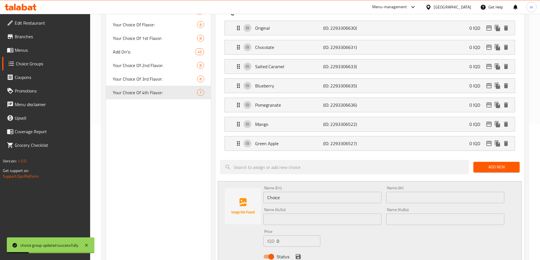
click at [319, 192] on input "Choice" at bounding box center [322, 197] width 118 height 11
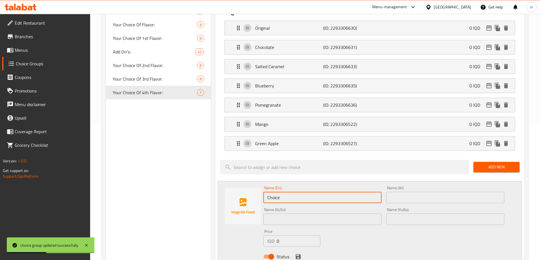
paste input "Strawberry"
type input "Strawberry"
click at [412, 192] on input "text" at bounding box center [445, 197] width 118 height 11
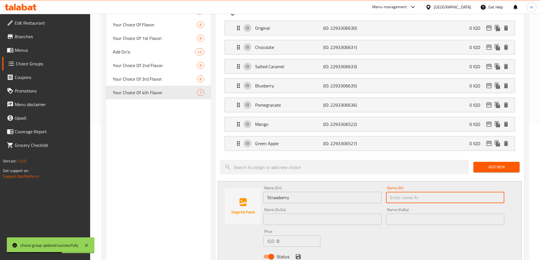
paste input "فراولة"
type input "فراولة"
click at [356, 214] on input "text" at bounding box center [322, 219] width 118 height 11
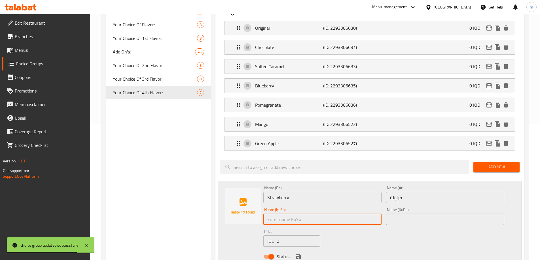
paste input "فەراولە"
type input "فەراولە"
click at [413, 214] on input "text" at bounding box center [445, 219] width 118 height 11
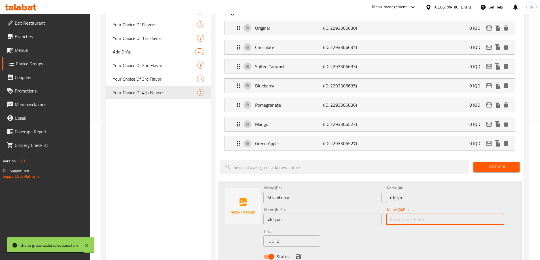
paste input "فەراولە"
type input "فەراولە"
click at [298, 249] on div "Status" at bounding box center [383, 256] width 245 height 15
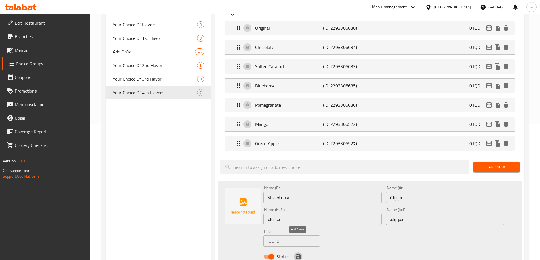
click at [297, 254] on icon "save" at bounding box center [298, 257] width 7 height 7
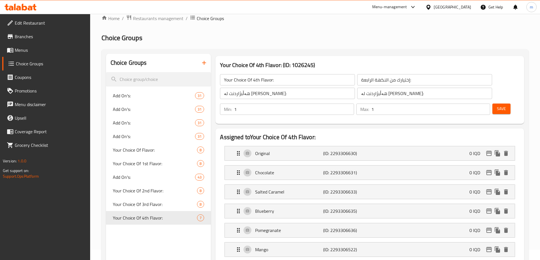
scroll to position [4, 0]
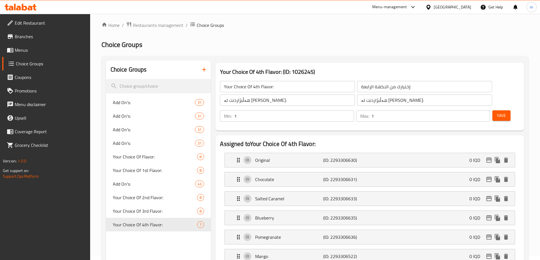
click at [499, 111] on button "Save" at bounding box center [501, 116] width 18 height 10
click at [34, 51] on span "Menus" at bounding box center [50, 50] width 71 height 7
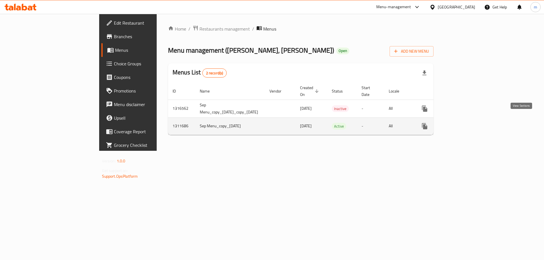
click at [469, 123] on icon "enhanced table" at bounding box center [465, 126] width 7 height 7
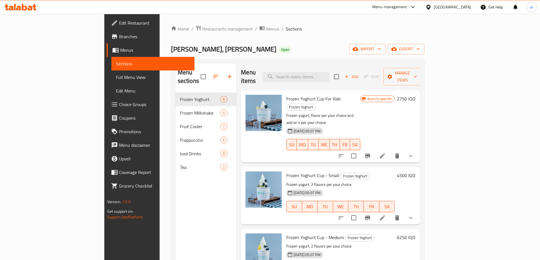
click at [116, 78] on span "Full Menu View" at bounding box center [153, 77] width 74 height 7
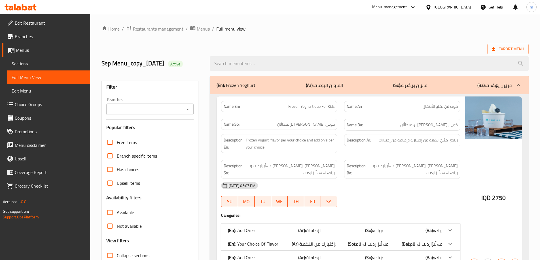
click at [144, 108] on input "Branches" at bounding box center [145, 109] width 75 height 8
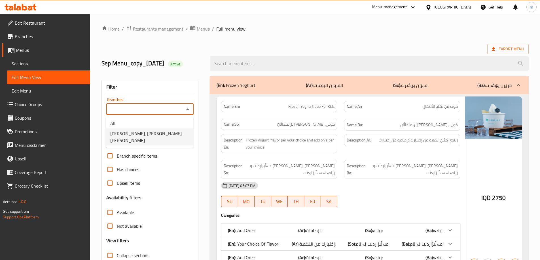
click at [130, 137] on span "VANILLY, Al Aathameya, Al aathameya" at bounding box center [149, 137] width 79 height 14
type input "VANILLY, Al Aathameya, Al aathameya"
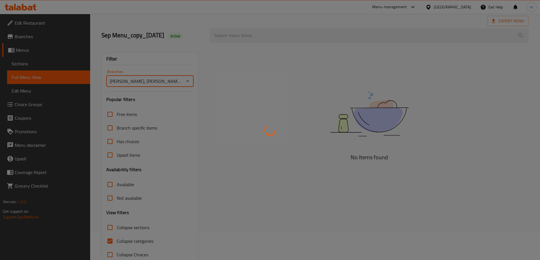
scroll to position [41, 0]
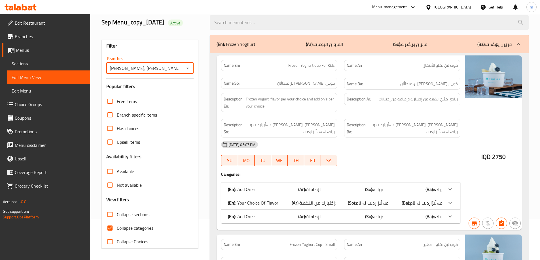
click at [110, 225] on input "Collapse categories" at bounding box center [110, 229] width 14 height 14
checkbox input "false"
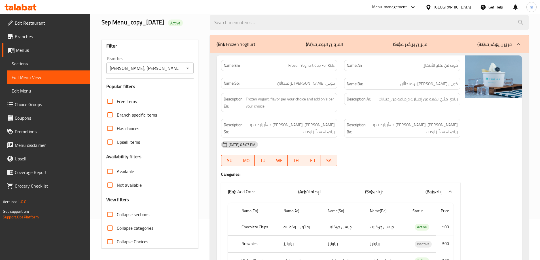
click at [115, 217] on input "Collapse sections" at bounding box center [110, 215] width 14 height 14
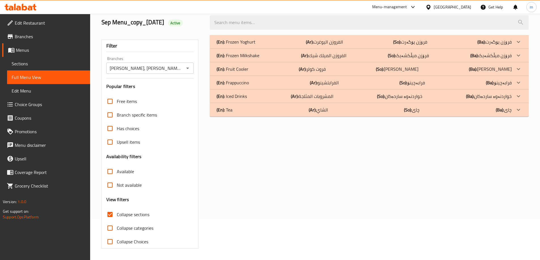
click at [252, 40] on p "(En): Frozen Yoghurt" at bounding box center [236, 42] width 39 height 7
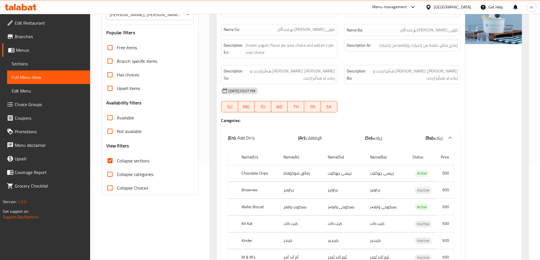
scroll to position [107, 0]
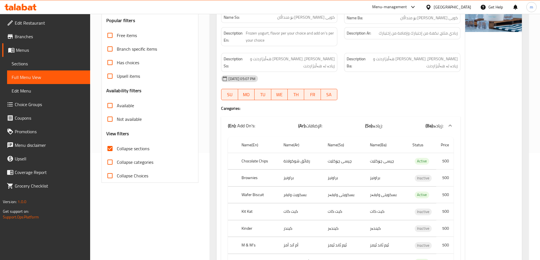
click at [299, 122] on b "(Ar):" at bounding box center [302, 126] width 8 height 9
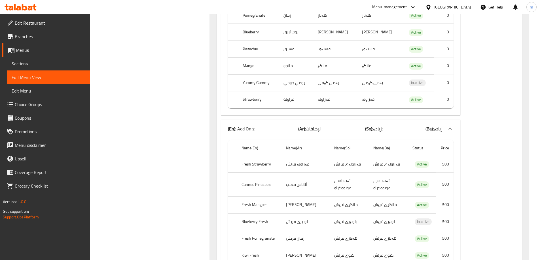
scroll to position [306, 0]
click at [282, 127] on div "(En): Add On's: (Ar): الإضافات: (So): زیادە: (Ba): زیادە:" at bounding box center [340, 128] width 239 height 18
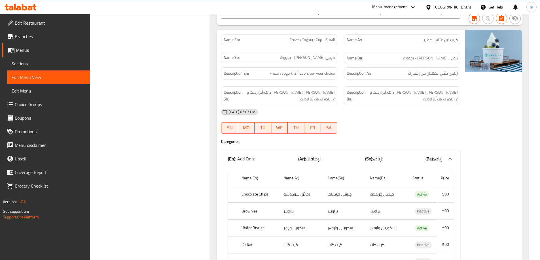
scroll to position [438, 0]
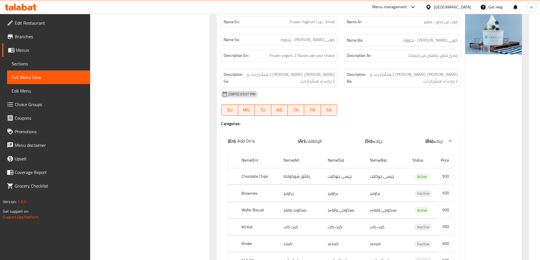
click at [277, 138] on div "(En): Add On's: (Ar): الإضافات: (So): زیادە: (Ba): زیادە:" at bounding box center [335, 141] width 215 height 7
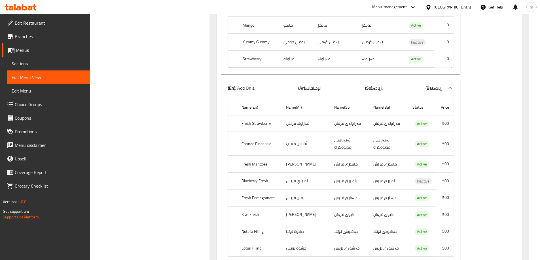
scroll to position [901, 0]
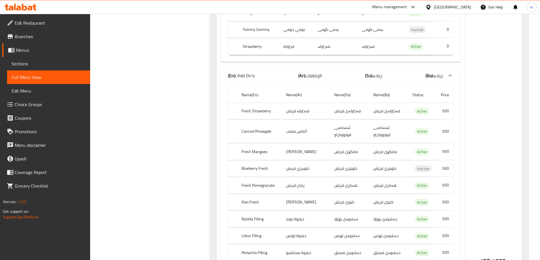
click at [266, 76] on div "(En): Add On's: (Ar): الإضافات: (So): زیادە: (Ba): زیادە:" at bounding box center [340, 76] width 239 height 18
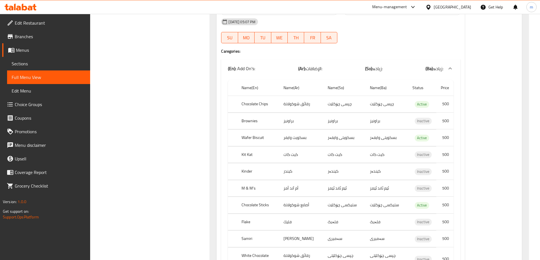
scroll to position [1033, 0]
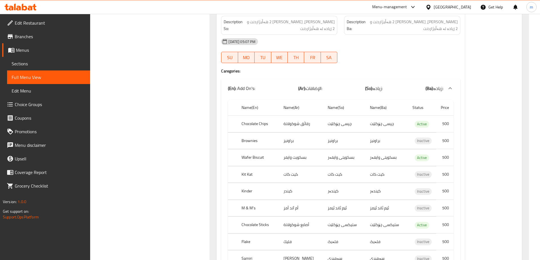
click at [283, 85] on div "(En): Add On's: (Ar): الإضافات: (So): زیادە: (Ba): زیادە:" at bounding box center [335, 88] width 215 height 7
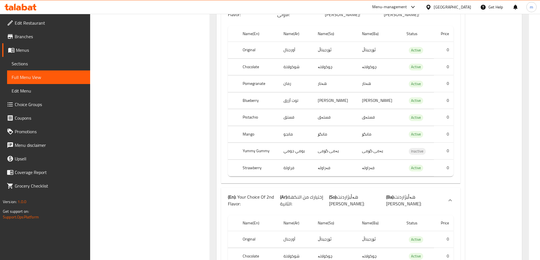
scroll to position [1165, 0]
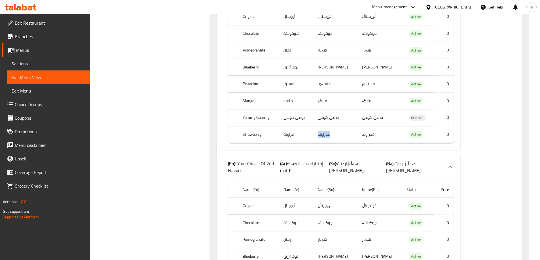
drag, startPoint x: 341, startPoint y: 128, endPoint x: 328, endPoint y: 133, distance: 14.2
click at [328, 133] on td "فەراولە" at bounding box center [335, 134] width 44 height 17
copy td "فەراولە"
click at [373, 113] on td "یەمی گۆمی" at bounding box center [379, 118] width 44 height 17
click at [356, 126] on td "فەراولە" at bounding box center [335, 134] width 44 height 17
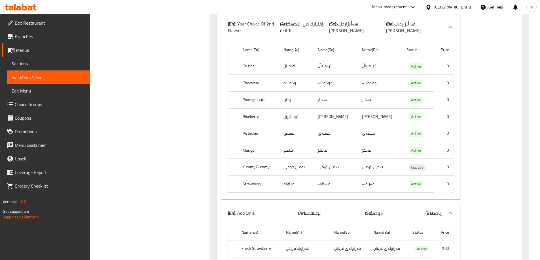
scroll to position [1364, 0]
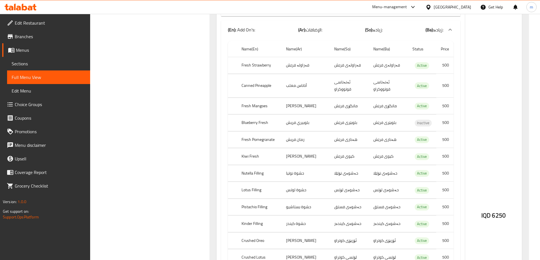
scroll to position [1430, 0]
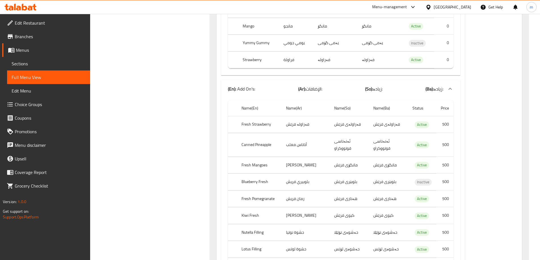
click at [284, 86] on div "(En): Add On's: (Ar): الإضافات: (So): زیادە: (Ba): زیادە:" at bounding box center [335, 89] width 215 height 7
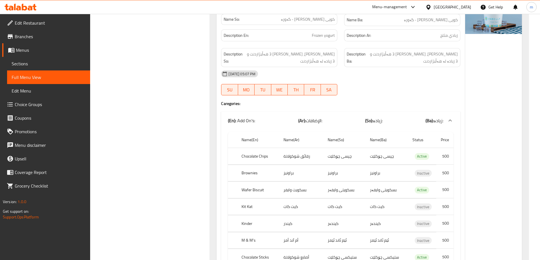
scroll to position [1562, 0]
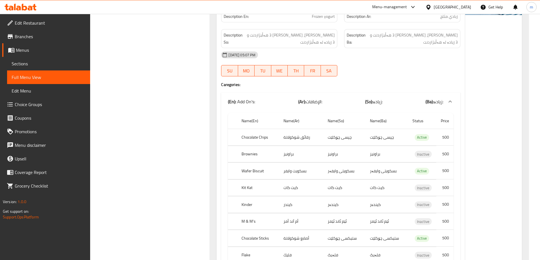
click at [269, 98] on div "(En): Add On's: (Ar): الإضافات: (So): زیادە: (Ba): زیادە:" at bounding box center [335, 101] width 215 height 7
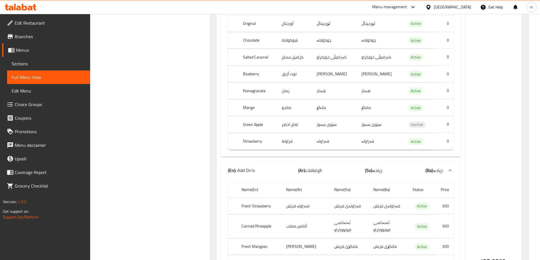
scroll to position [2091, 0]
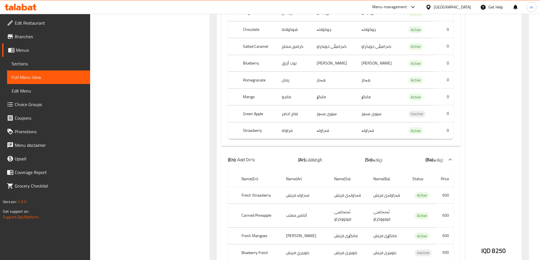
click at [334, 162] on div "(En): Add On's: (Ar): الإضافات: (So): زیادە: (Ba): زیادە:" at bounding box center [340, 160] width 239 height 18
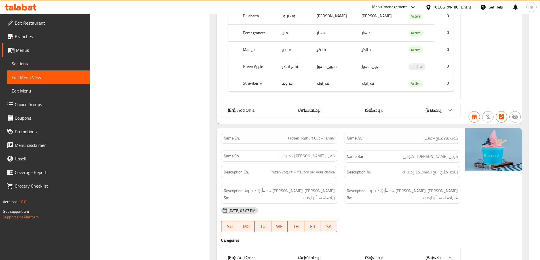
scroll to position [2223, 0]
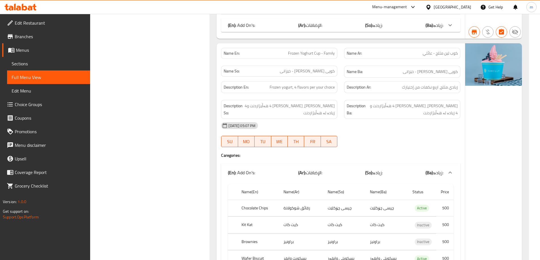
click at [321, 169] on span "الإضافات:" at bounding box center [314, 173] width 16 height 9
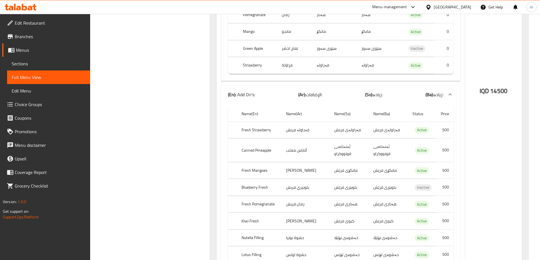
scroll to position [3083, 0]
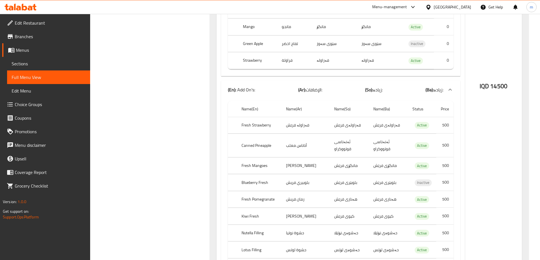
click at [333, 86] on div "(En): Add On's: (Ar): الإضافات: (So): زیادە: (Ba): زیادە:" at bounding box center [335, 89] width 215 height 7
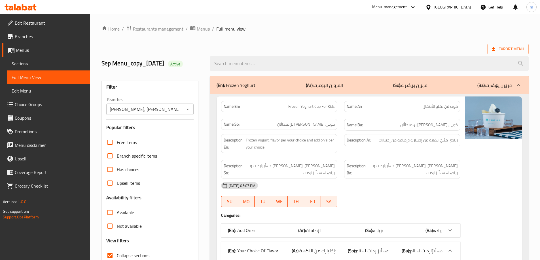
scroll to position [66, 0]
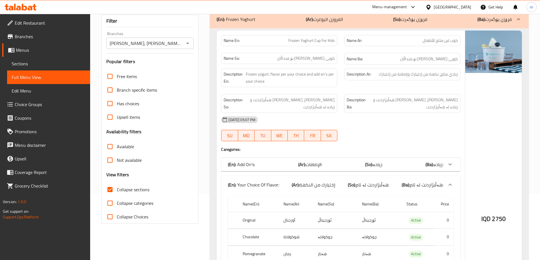
click at [133, 184] on label "Collapse sections" at bounding box center [126, 190] width 46 height 14
click at [117, 184] on input "Collapse sections" at bounding box center [110, 190] width 14 height 14
checkbox input "false"
click at [125, 202] on span "Collapse categories" at bounding box center [135, 203] width 37 height 7
click at [117, 202] on input "Collapse categories" at bounding box center [110, 204] width 14 height 14
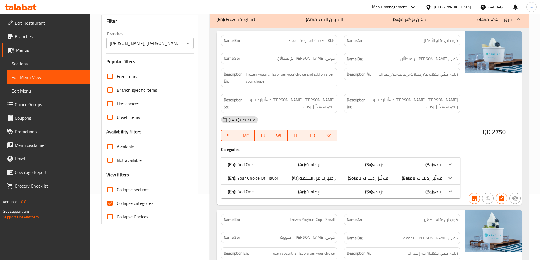
click at [122, 203] on span "Collapse categories" at bounding box center [135, 203] width 37 height 7
click at [117, 203] on input "Collapse categories" at bounding box center [110, 204] width 14 height 14
checkbox input "false"
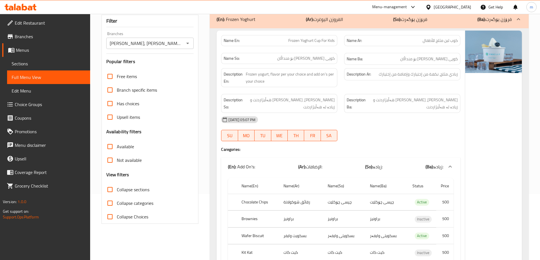
click at [115, 189] on input "Collapse sections" at bounding box center [110, 190] width 14 height 14
checkbox input "true"
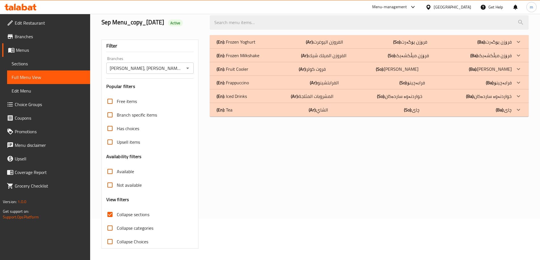
scroll to position [41, 0]
click at [245, 45] on p "(En): Frozen Yoghurt" at bounding box center [236, 42] width 39 height 7
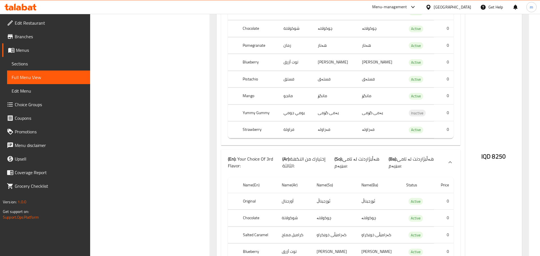
scroll to position [6701, 0]
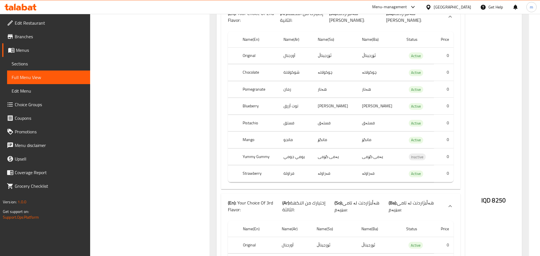
click at [35, 10] on icon at bounding box center [34, 7] width 4 height 7
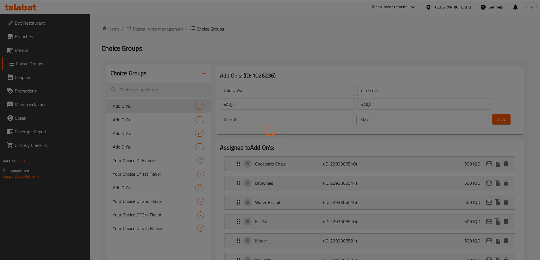
click at [25, 51] on div at bounding box center [270, 130] width 540 height 260
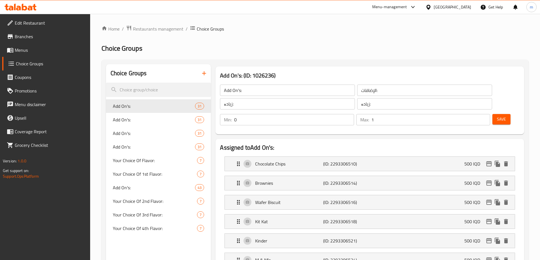
click at [24, 49] on span "Menus" at bounding box center [50, 50] width 71 height 7
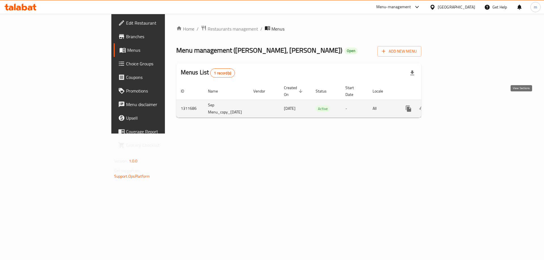
click at [453, 105] on icon "enhanced table" at bounding box center [449, 108] width 7 height 7
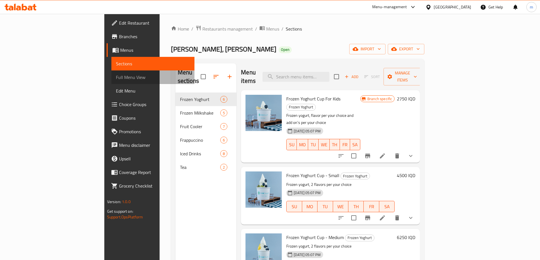
drag, startPoint x: 38, startPoint y: 77, endPoint x: 96, endPoint y: 118, distance: 70.8
click at [116, 78] on span "Full Menu View" at bounding box center [153, 77] width 74 height 7
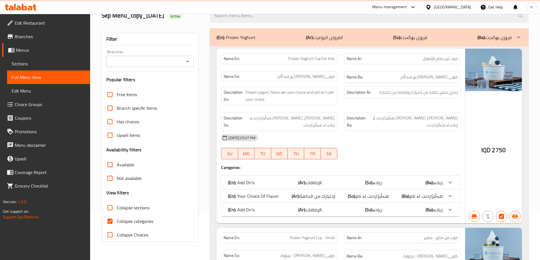
scroll to position [66, 0]
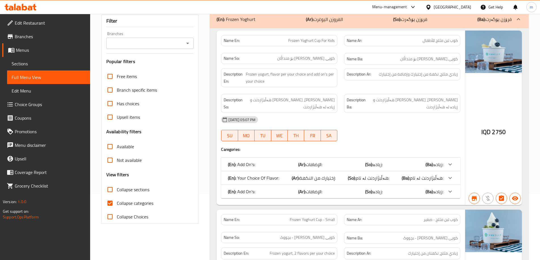
click at [187, 42] on icon "Open" at bounding box center [187, 43] width 7 height 7
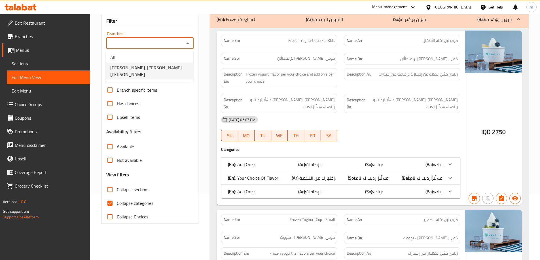
click at [154, 66] on span "VANILLY, Al Aathameya, Al aathameya" at bounding box center [149, 71] width 79 height 14
type input "VANILLY, Al Aathameya, Al aathameya"
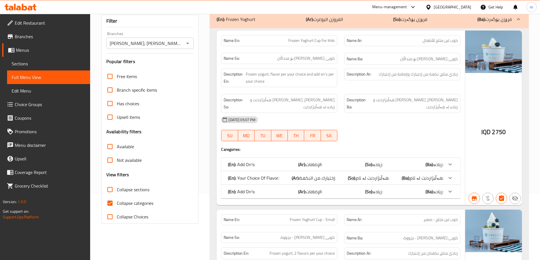
click at [145, 207] on span "Collapse categories" at bounding box center [135, 203] width 37 height 7
click at [117, 207] on input "Collapse categories" at bounding box center [110, 204] width 14 height 14
checkbox input "false"
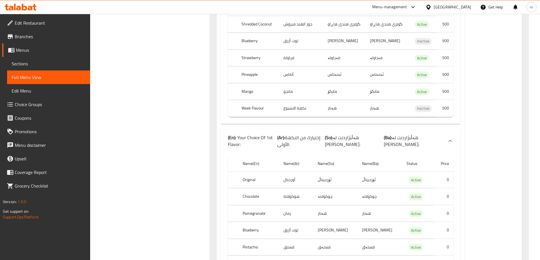
scroll to position [2447, 0]
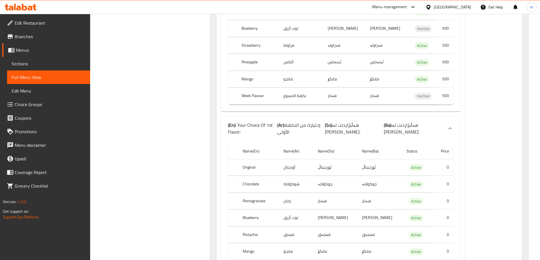
drag, startPoint x: 251, startPoint y: 94, endPoint x: 292, endPoint y: 132, distance: 56.0
click at [292, 130] on div "(En): Your Choice Of 1st Flavor: (Ar): إختيارك من النكهة الأولى: (So): هەڵبژارد…" at bounding box center [340, 200] width 239 height 168
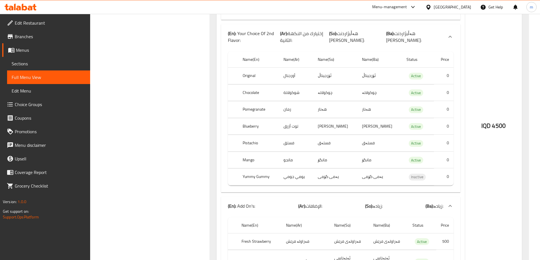
scroll to position [2843, 0]
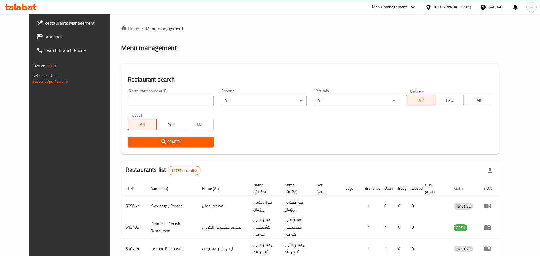
scroll to position [37, 0]
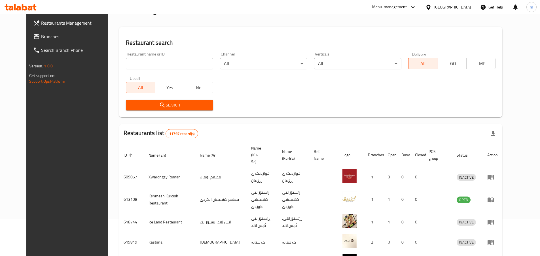
click at [126, 61] on input "search" at bounding box center [169, 63] width 87 height 11
paste input "778289"
type input "778289"
click button "Search" at bounding box center [169, 105] width 87 height 10
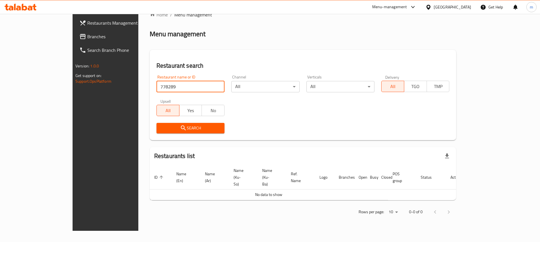
scroll to position [18, 0]
click at [79, 37] on icon at bounding box center [82, 36] width 7 height 7
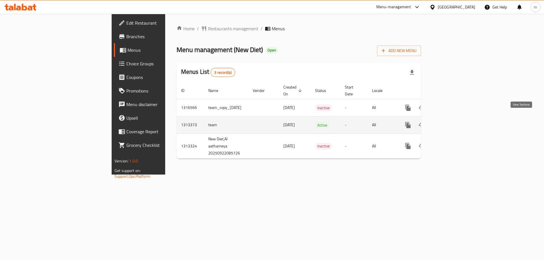
click at [452, 122] on icon "enhanced table" at bounding box center [449, 125] width 7 height 7
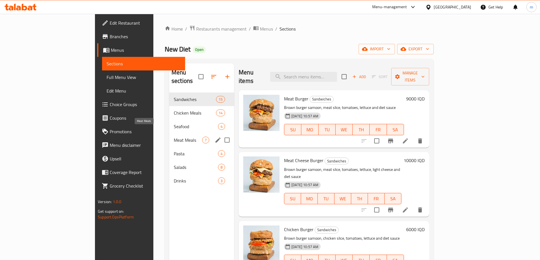
click at [174, 137] on span "Meat Meals" at bounding box center [188, 140] width 28 height 7
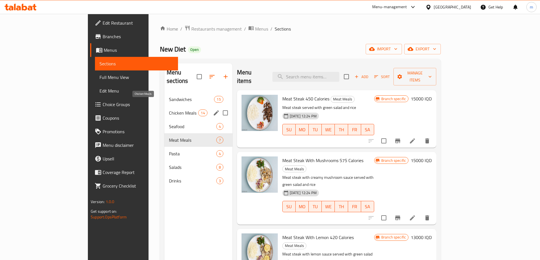
click at [169, 110] on span "Chicken Meals" at bounding box center [183, 113] width 29 height 7
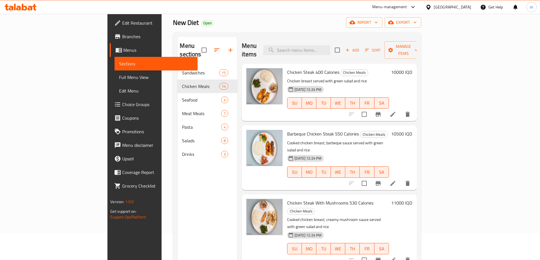
scroll to position [29, 0]
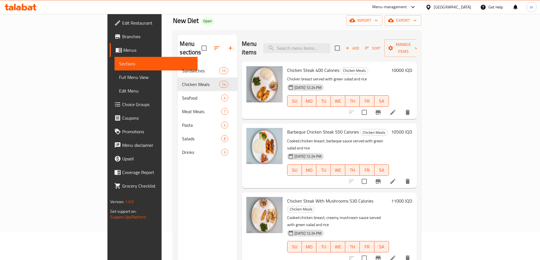
click at [350, 76] on p "Chicken breast served with green salad and rice" at bounding box center [337, 79] width 101 height 7
click at [412, 66] on h6 "10000 IQD" at bounding box center [401, 70] width 21 height 8
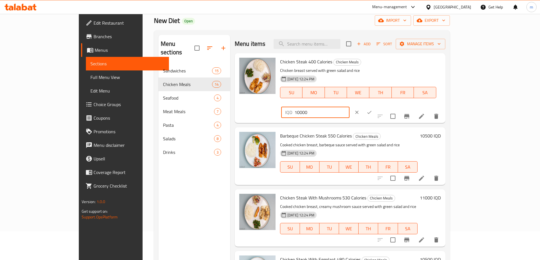
click at [349, 107] on input "10000" at bounding box center [321, 112] width 55 height 11
type input "12000"
click at [372, 110] on icon "ok" at bounding box center [369, 113] width 6 height 6
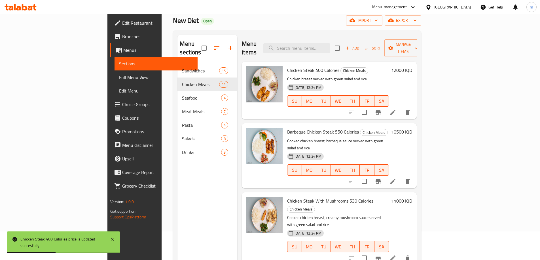
click at [412, 128] on h6 "10500 IQD" at bounding box center [401, 132] width 21 height 8
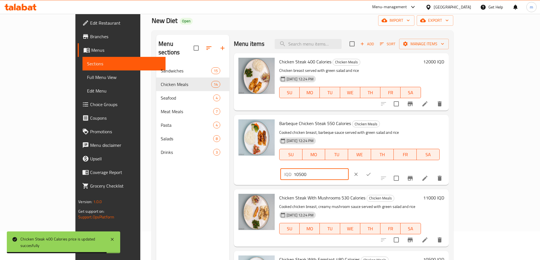
drag, startPoint x: 445, startPoint y: 127, endPoint x: 442, endPoint y: 128, distance: 2.9
click at [349, 169] on input "10500" at bounding box center [321, 174] width 55 height 11
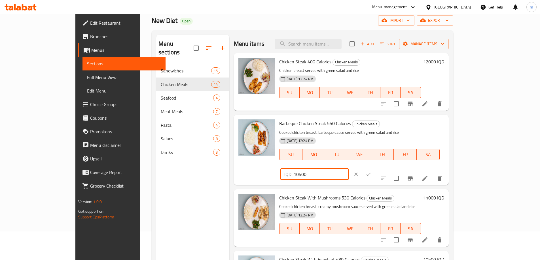
click at [349, 169] on input "10500" at bounding box center [321, 174] width 55 height 11
type input "13000"
click at [371, 172] on icon "ok" at bounding box center [369, 175] width 6 height 6
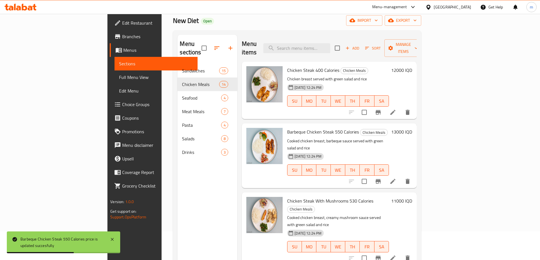
click at [412, 197] on h6 "11000 IQD" at bounding box center [401, 201] width 21 height 8
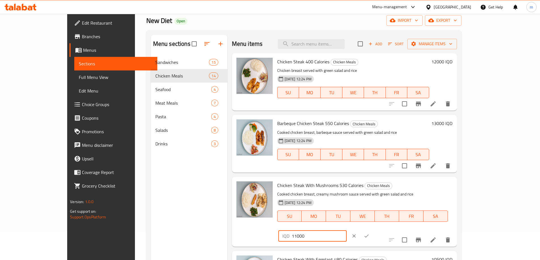
click at [347, 231] on input "11000" at bounding box center [319, 236] width 55 height 11
type input "14000"
click at [369, 234] on icon "ok" at bounding box center [367, 237] width 6 height 6
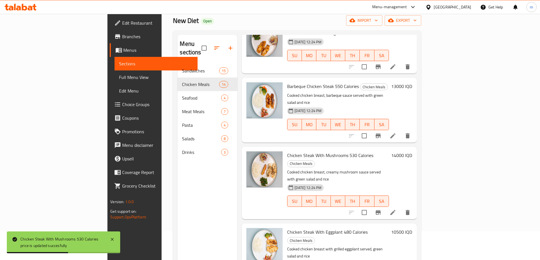
scroll to position [66, 0]
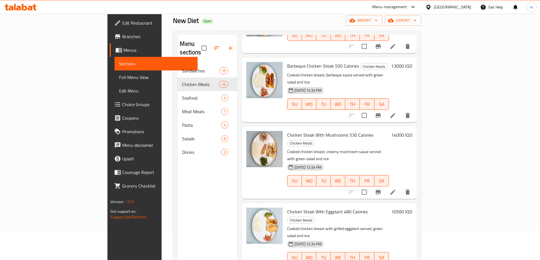
click at [412, 208] on h6 "10500 IQD" at bounding box center [401, 212] width 21 height 8
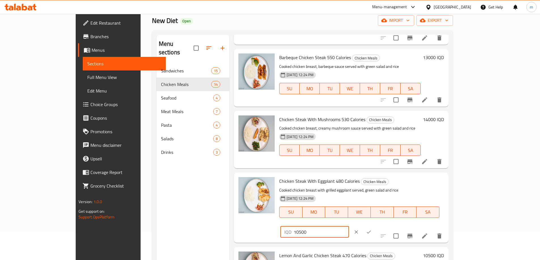
click at [349, 227] on input "10500" at bounding box center [321, 232] width 55 height 11
type input "14000"
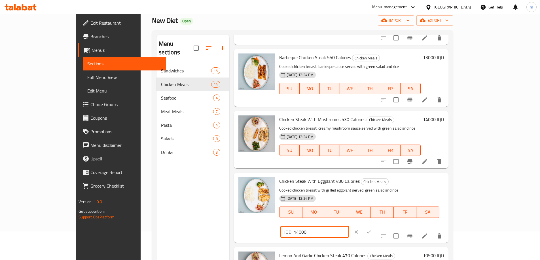
click at [371, 231] on icon "ok" at bounding box center [368, 232] width 4 height 3
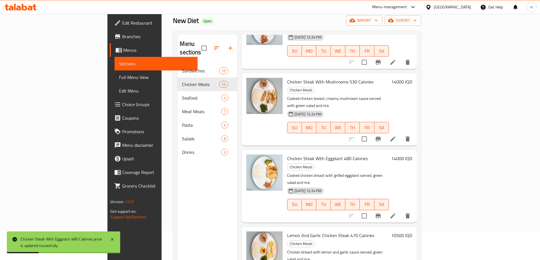
scroll to position [132, 0]
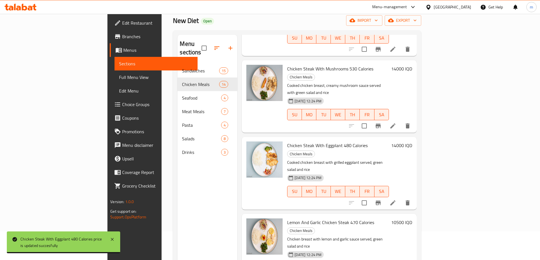
click at [412, 219] on h6 "10500 IQD" at bounding box center [401, 223] width 21 height 8
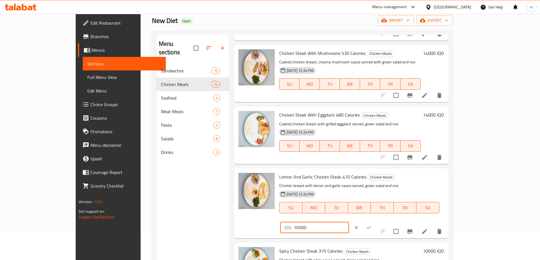
drag, startPoint x: 446, startPoint y: 178, endPoint x: 422, endPoint y: 179, distance: 23.8
click at [423, 179] on div "Lemon And Garlic Chicken Steak 470 Calories Chicken Meals Chicken breast with l…" at bounding box center [361, 203] width 169 height 65
type input "16000"
click at [375, 222] on button "ok" at bounding box center [368, 228] width 12 height 12
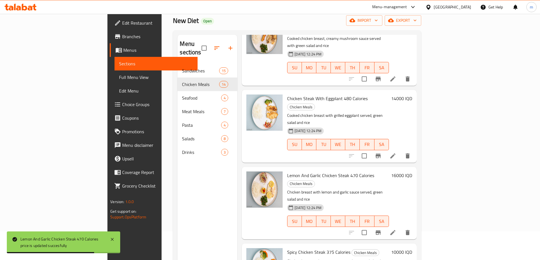
scroll to position [198, 0]
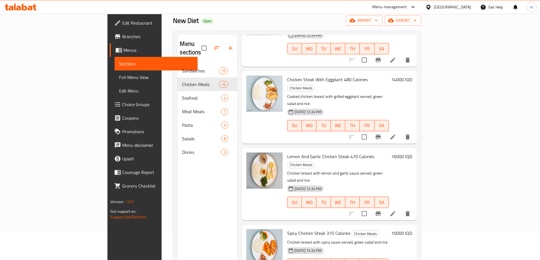
click at [412, 230] on h6 "10000 IQD" at bounding box center [401, 234] width 21 height 8
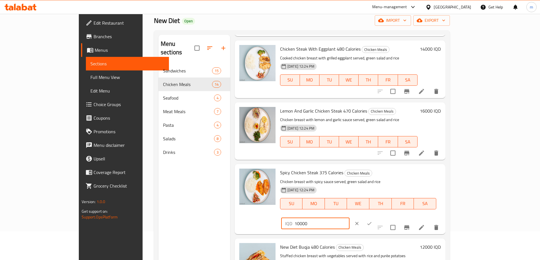
click at [349, 218] on input "10000" at bounding box center [321, 223] width 55 height 11
type input "14000"
click at [376, 218] on button "ok" at bounding box center [369, 224] width 12 height 12
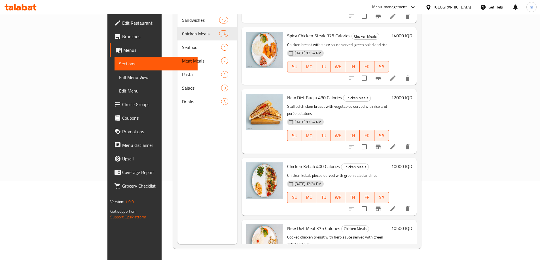
scroll to position [356, 0]
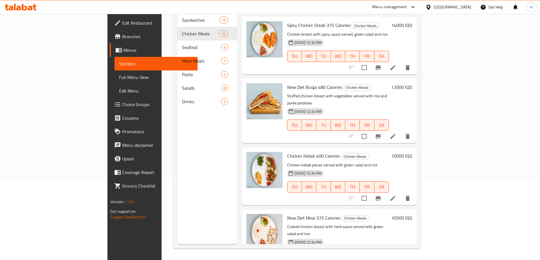
click at [412, 152] on h6 "10000 IQD" at bounding box center [401, 156] width 21 height 8
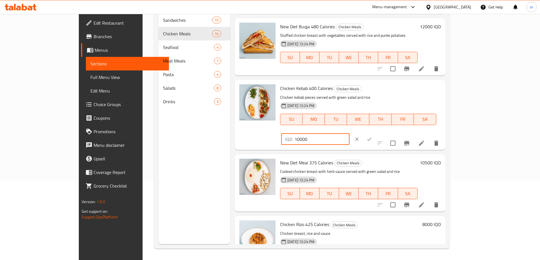
click at [349, 134] on input "10000" at bounding box center [321, 139] width 55 height 11
type input "12000"
click at [376, 133] on button "ok" at bounding box center [369, 139] width 12 height 12
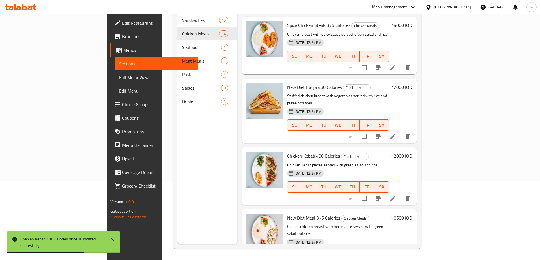
scroll to position [422, 0]
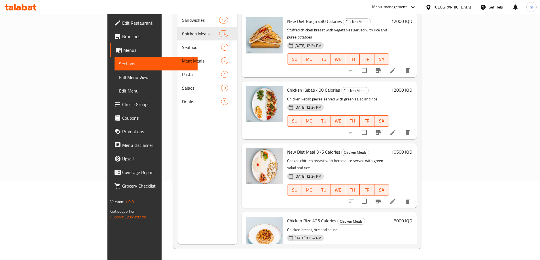
drag, startPoint x: 245, startPoint y: 93, endPoint x: 250, endPoint y: 96, distance: 5.5
click at [412, 148] on h6 "10500 IQD" at bounding box center [401, 152] width 21 height 8
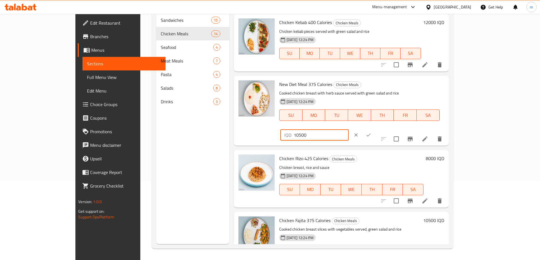
drag, startPoint x: 446, startPoint y: 89, endPoint x: 398, endPoint y: 90, distance: 48.2
click at [399, 90] on div "New Diet Meal 375 Calories Chicken Meals Cooked chicken breast with herb sauce …" at bounding box center [361, 110] width 169 height 65
type input "14000"
click at [371, 132] on icon "ok" at bounding box center [369, 135] width 6 height 6
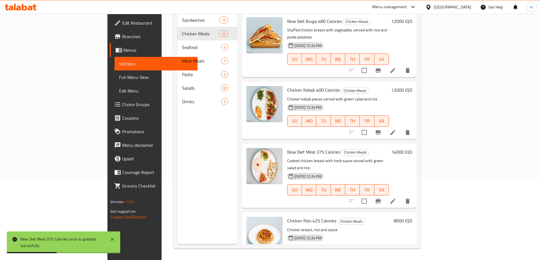
click at [412, 217] on h6 "8000 IQD" at bounding box center [403, 221] width 18 height 8
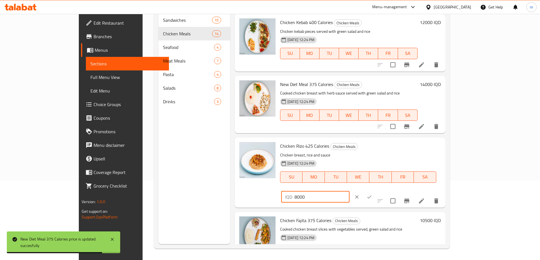
drag, startPoint x: 438, startPoint y: 150, endPoint x: 441, endPoint y: 150, distance: 2.8
click at [349, 192] on input "8000" at bounding box center [321, 197] width 55 height 11
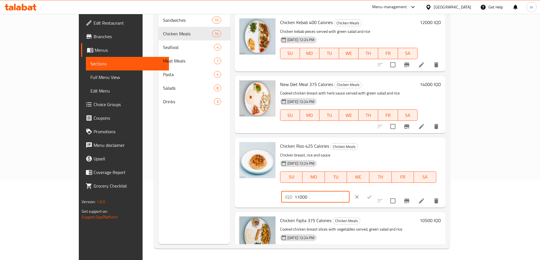
type input "11000"
click at [372, 194] on icon "ok" at bounding box center [369, 197] width 6 height 6
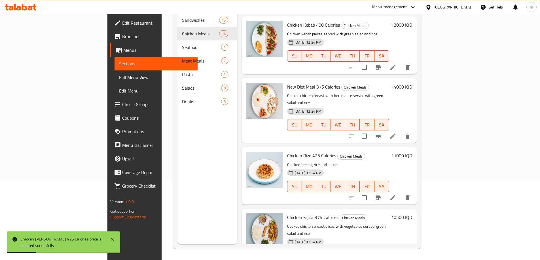
scroll to position [554, 0]
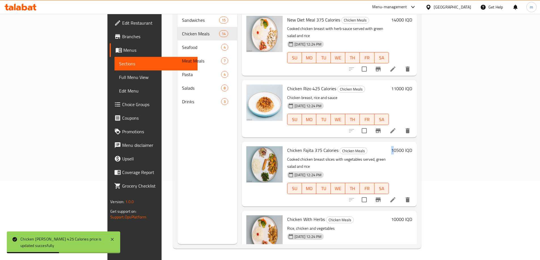
click at [412, 147] on h6 "10500 IQD" at bounding box center [401, 151] width 21 height 8
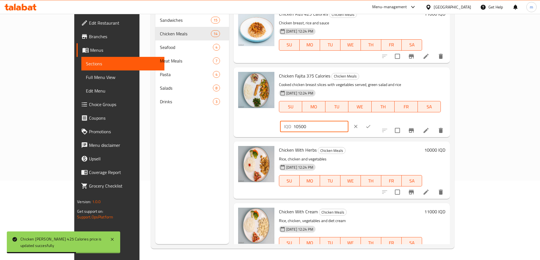
click at [348, 121] on input "10500" at bounding box center [320, 126] width 55 height 11
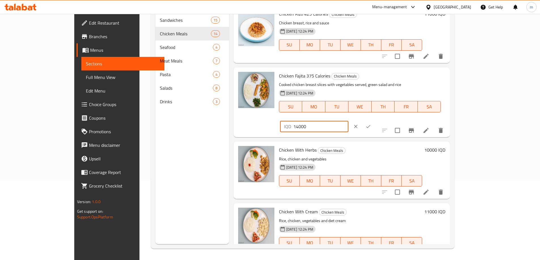
type input "14000"
click at [371, 124] on icon "ok" at bounding box center [368, 127] width 6 height 6
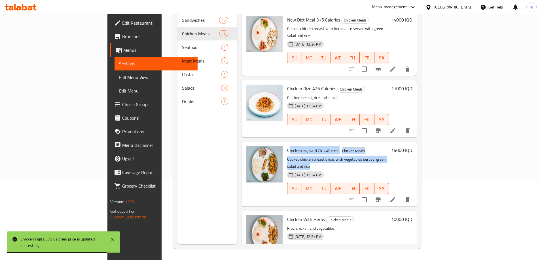
drag, startPoint x: 262, startPoint y: 76, endPoint x: 385, endPoint y: 85, distance: 124.2
click at [385, 144] on div "Chicken Fajita 375 Calories Chicken Meals Cooked chicken breast slices with veg…" at bounding box center [338, 174] width 106 height 60
click at [389, 156] on p "Cooked chicken breast slices with vegetables served, green salad and rice" at bounding box center [337, 163] width 101 height 14
click at [387, 156] on p "Cooked chicken breast slices with vegetables served, green salad and rice" at bounding box center [337, 163] width 101 height 14
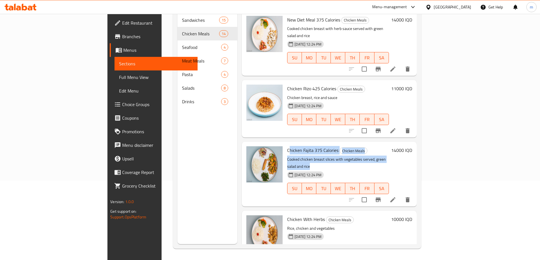
click at [381, 156] on p "Cooked chicken breast slices with vegetables served, green salad and rice" at bounding box center [337, 163] width 101 height 14
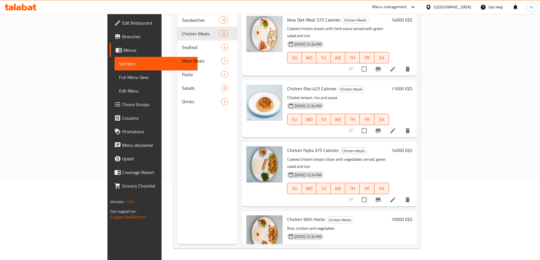
click at [370, 156] on p "Cooked chicken breast slices with vegetables served, green salad and rice" at bounding box center [337, 163] width 101 height 14
drag, startPoint x: 260, startPoint y: 78, endPoint x: 365, endPoint y: 81, distance: 105.2
click at [365, 144] on div "Chicken Fajita 375 Calories Chicken Meals Cooked chicken breast slices with veg…" at bounding box center [338, 174] width 106 height 60
click at [366, 147] on h6 "Chicken Fajita 375 Calories Chicken Meals" at bounding box center [337, 151] width 101 height 8
click at [414, 144] on div "Chicken Fajita 375 Calories Chicken Meals Cooked chicken breast slices with veg…" at bounding box center [349, 174] width 129 height 60
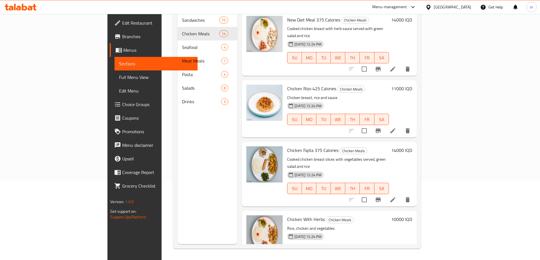
click at [412, 147] on h6 "14000 IQD" at bounding box center [401, 151] width 21 height 8
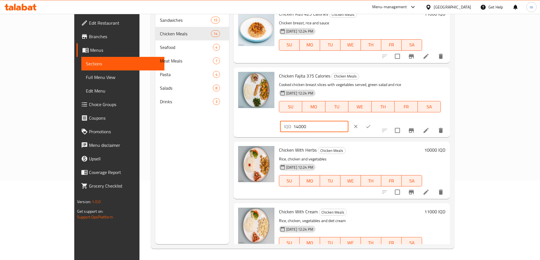
drag, startPoint x: 440, startPoint y: 79, endPoint x: 443, endPoint y: 80, distance: 3.1
click at [348, 121] on input "14000" at bounding box center [320, 126] width 55 height 11
type input "12000"
click at [371, 124] on icon "ok" at bounding box center [368, 127] width 6 height 6
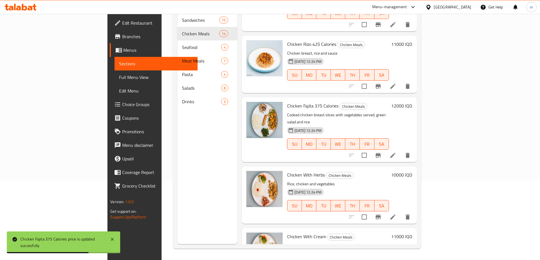
scroll to position [620, 0]
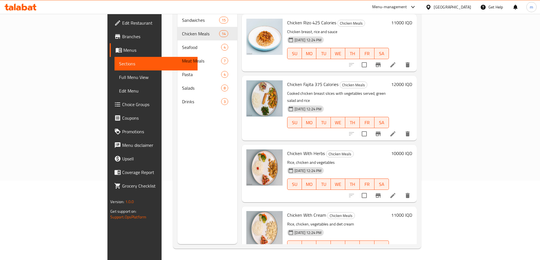
click at [412, 150] on h6 "10000 IQD" at bounding box center [401, 154] width 21 height 8
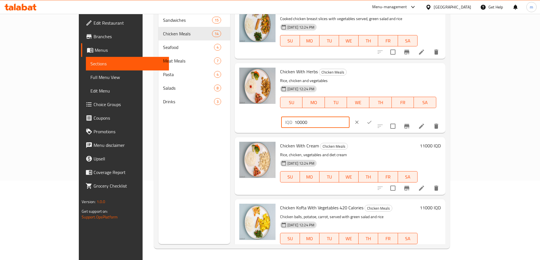
click at [349, 117] on input "10000" at bounding box center [321, 122] width 55 height 11
type input "13000"
click at [376, 116] on button "ok" at bounding box center [369, 122] width 12 height 12
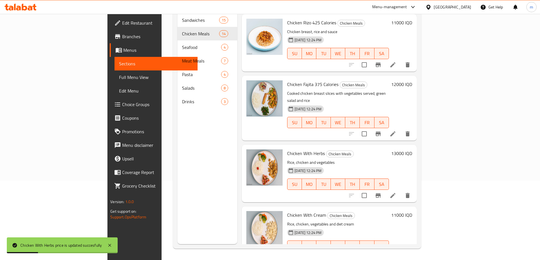
click at [412, 211] on h6 "11000 IQD" at bounding box center [401, 215] width 21 height 8
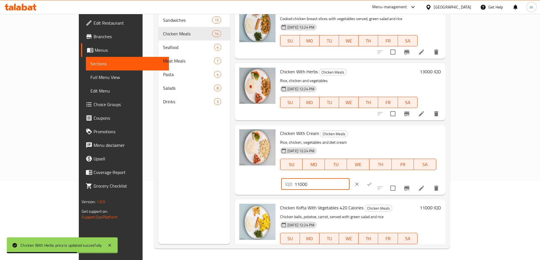
click at [349, 179] on input "11000" at bounding box center [321, 184] width 55 height 11
type input "15000"
click at [372, 182] on icon "ok" at bounding box center [369, 185] width 6 height 6
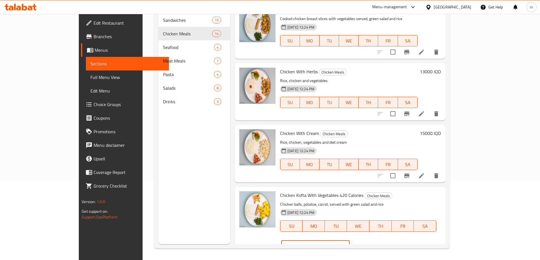
click at [349, 241] on input "11000" at bounding box center [321, 246] width 55 height 11
type input "14000"
click at [372, 243] on icon "ok" at bounding box center [369, 246] width 6 height 6
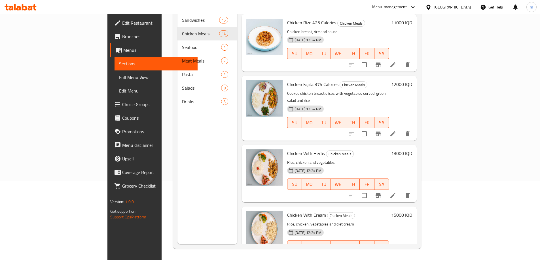
click at [193, 164] on div "Menu sections Sandwiches 15 Chicken Meals 14 Seafood 4 Meat Meals 7 Pasta 4 Sal…" at bounding box center [207, 114] width 60 height 260
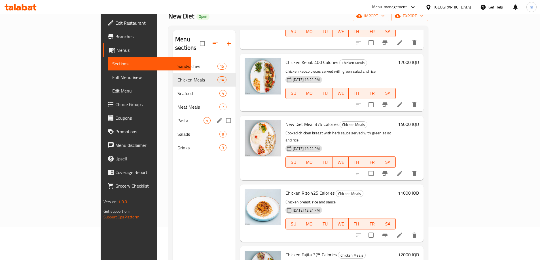
scroll to position [13, 0]
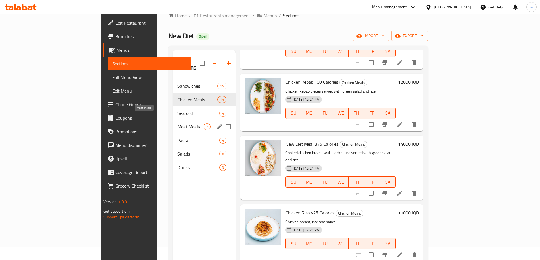
click at [177, 124] on span "Meat Meals" at bounding box center [190, 127] width 26 height 7
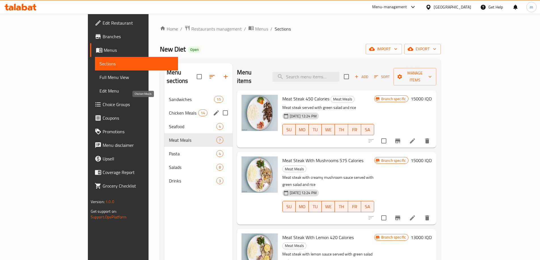
drag, startPoint x: 144, startPoint y: 106, endPoint x: 173, endPoint y: 114, distance: 29.9
click at [169, 110] on span "Chicken Meals" at bounding box center [183, 113] width 29 height 7
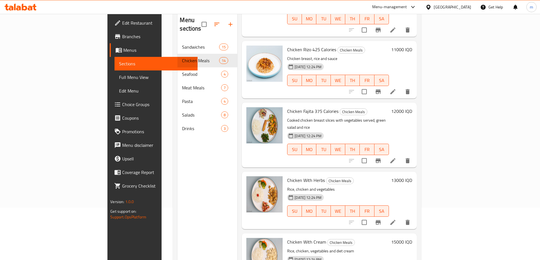
scroll to position [79, 0]
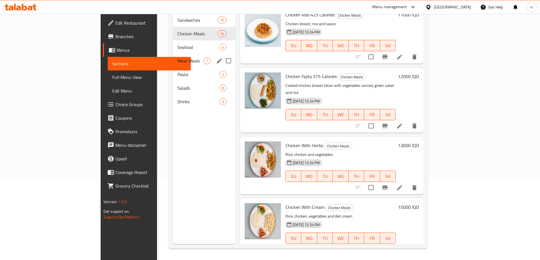
click at [177, 58] on span "Meat Meals" at bounding box center [190, 61] width 26 height 7
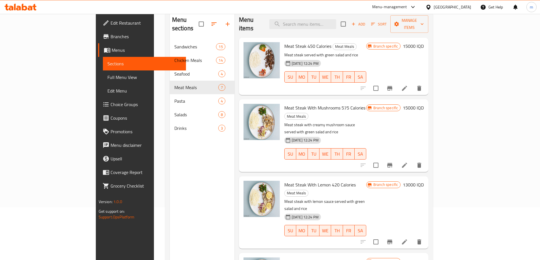
scroll to position [60, 0]
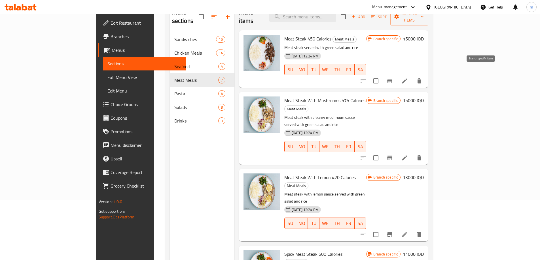
click at [393, 78] on icon "Branch-specific-item" at bounding box center [389, 81] width 7 height 7
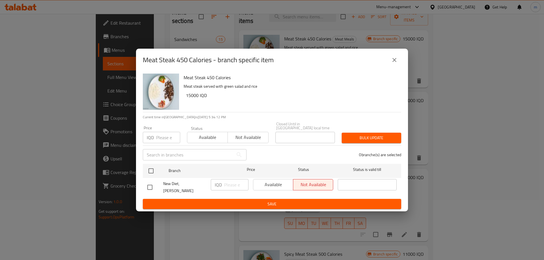
click at [393, 63] on icon "close" at bounding box center [394, 60] width 7 height 7
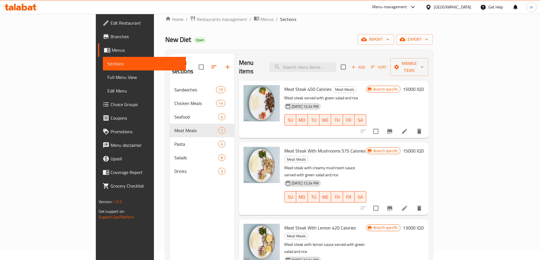
scroll to position [0, 0]
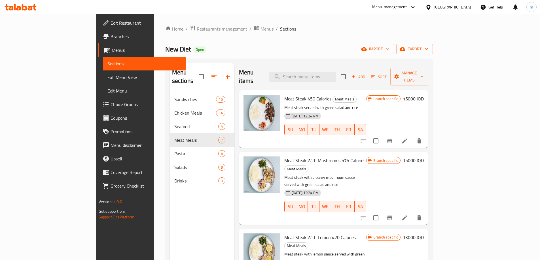
click at [424, 157] on h6 "15000 IQD" at bounding box center [413, 161] width 21 height 8
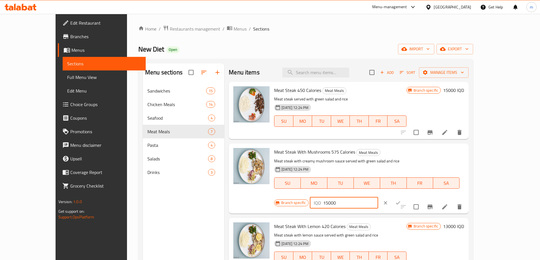
drag, startPoint x: 443, startPoint y: 155, endPoint x: 446, endPoint y: 156, distance: 3.2
click at [378, 198] on input "15000" at bounding box center [350, 203] width 55 height 11
type input "15500"
click at [401, 200] on icon "ok" at bounding box center [398, 203] width 6 height 6
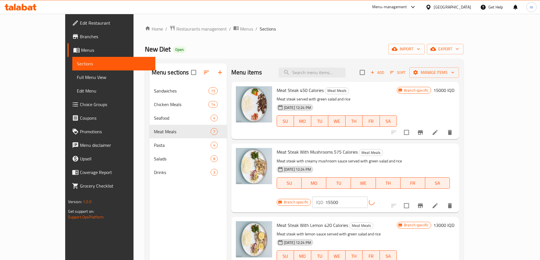
click at [313, 154] on span "Meat Steak With Mushrooms 575 Calories" at bounding box center [317, 152] width 81 height 9
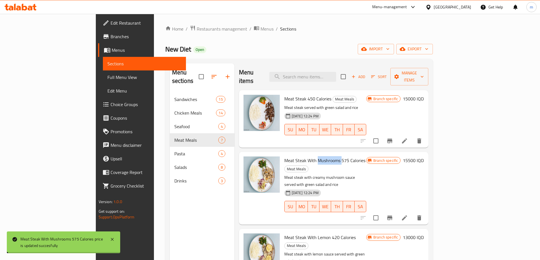
click at [313, 156] on span "Meat Steak With Mushrooms 575 Calories" at bounding box center [324, 160] width 81 height 9
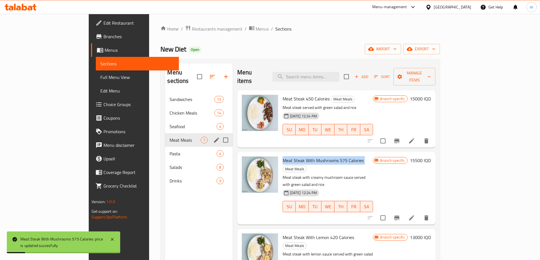
copy h6 "Meat Steak With Mushrooms 575 Calories"
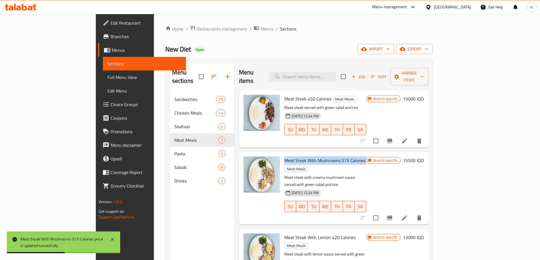
click at [396, 211] on button "Branch-specific-item" at bounding box center [390, 218] width 14 height 14
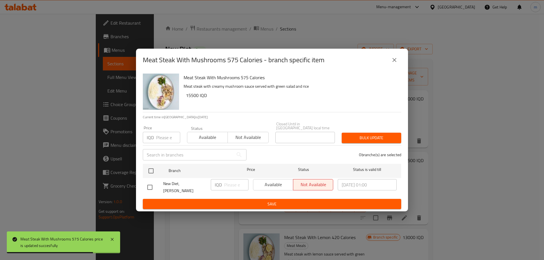
click at [391, 63] on icon "close" at bounding box center [394, 60] width 7 height 7
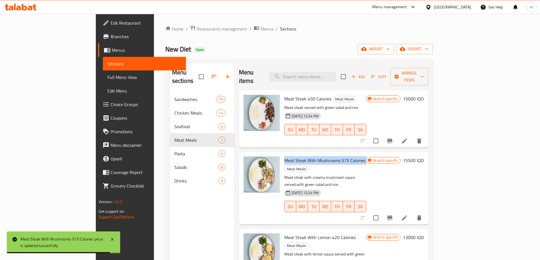
click at [103, 81] on link "Full Menu View" at bounding box center [144, 78] width 83 height 14
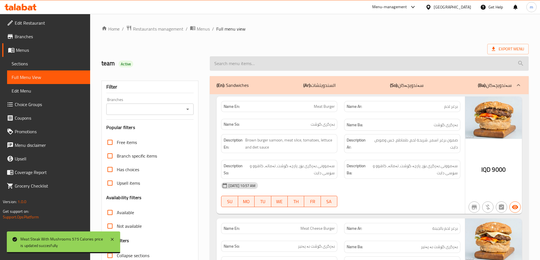
click at [344, 66] on input "search" at bounding box center [369, 63] width 319 height 14
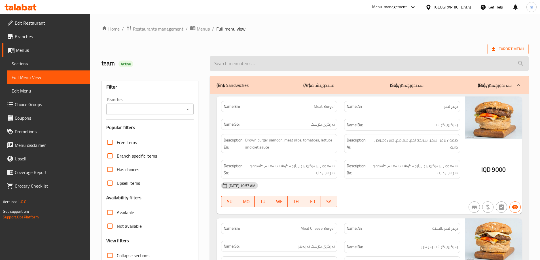
paste input "Meat Steak With Mushrooms 575 Calories"
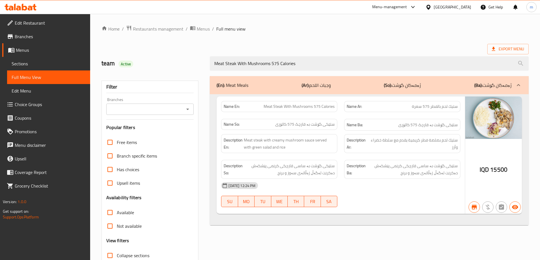
click at [183, 107] on div "Branches" at bounding box center [150, 109] width 88 height 11
type input "Meat Steak With Mushrooms 575 Calories"
click at [188, 110] on icon "Open" at bounding box center [187, 109] width 7 height 7
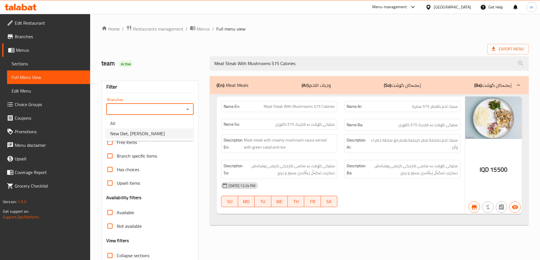
click at [161, 130] on li "New Diet, [PERSON_NAME]" at bounding box center [150, 134] width 88 height 10
type input "New Diet, [PERSON_NAME]"
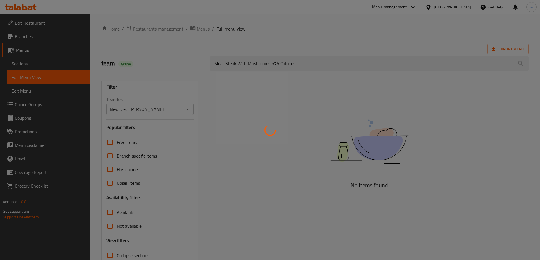
click at [135, 72] on div at bounding box center [270, 130] width 540 height 260
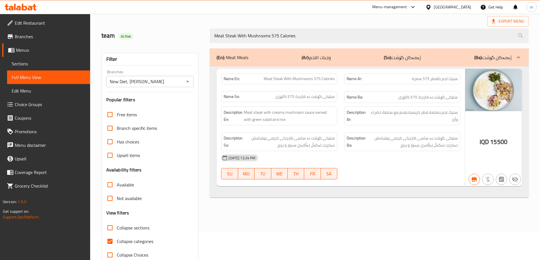
scroll to position [41, 0]
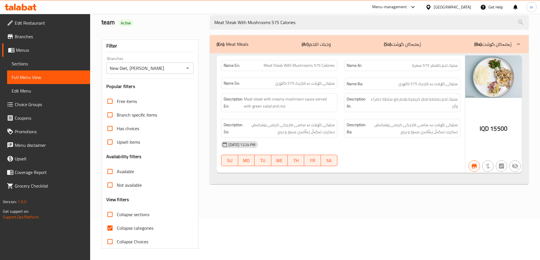
click at [135, 227] on span "Collapse categories" at bounding box center [135, 228] width 37 height 7
click at [117, 227] on input "Collapse categories" at bounding box center [110, 229] width 14 height 14
checkbox input "false"
click at [39, 61] on span "Sections" at bounding box center [49, 63] width 74 height 7
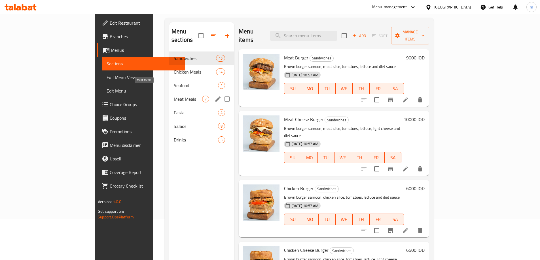
click at [174, 96] on span "Meat Meals" at bounding box center [188, 99] width 28 height 7
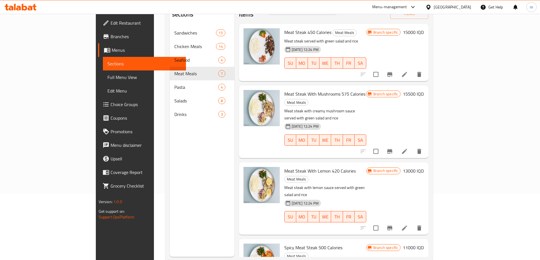
scroll to position [71, 0]
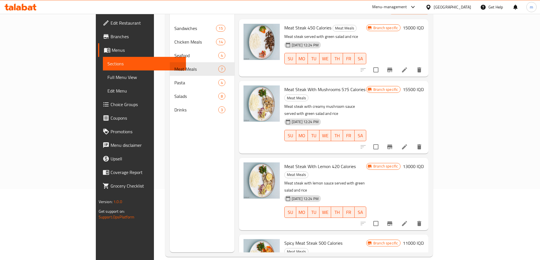
click at [424, 163] on h6 "13000 IQD" at bounding box center [413, 167] width 21 height 8
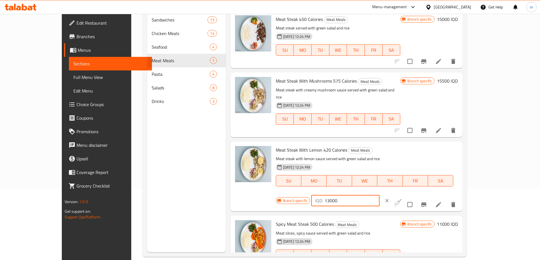
click at [379, 195] on input "13000" at bounding box center [352, 200] width 55 height 11
type input "16000"
click at [402, 198] on icon "ok" at bounding box center [399, 201] width 6 height 6
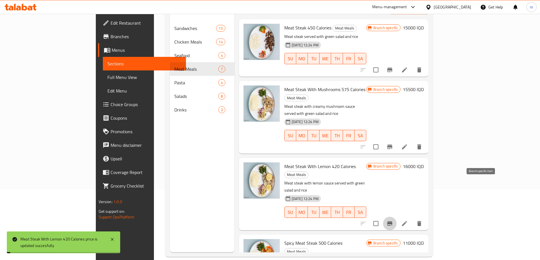
click at [396, 217] on button "Branch-specific-item" at bounding box center [390, 224] width 14 height 14
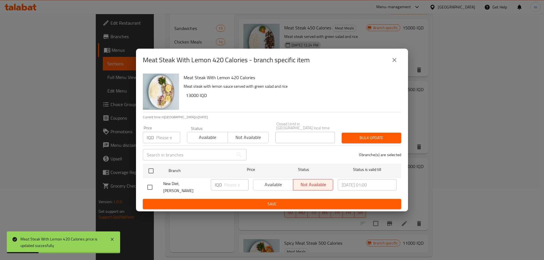
click at [400, 63] on button "close" at bounding box center [395, 60] width 14 height 14
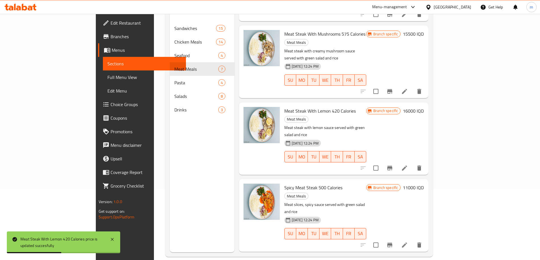
scroll to position [66, 0]
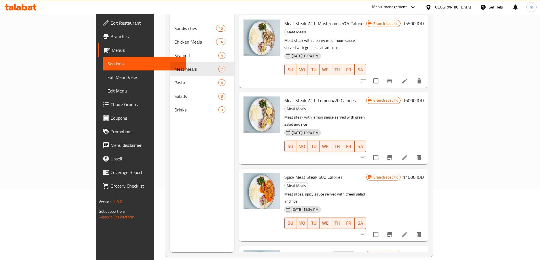
click at [424, 173] on h6 "11000 IQD" at bounding box center [413, 177] width 21 height 8
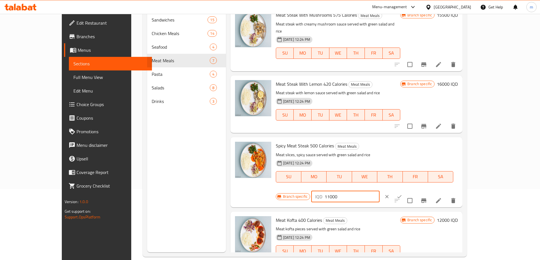
click at [379, 191] on input "11000" at bounding box center [352, 196] width 55 height 11
type input "16000"
click at [406, 191] on button "ok" at bounding box center [399, 197] width 12 height 12
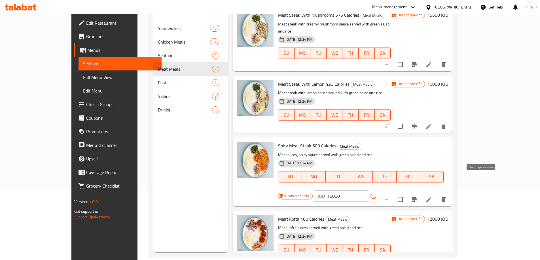
click at [417, 196] on icon "Branch-specific-item" at bounding box center [414, 199] width 7 height 7
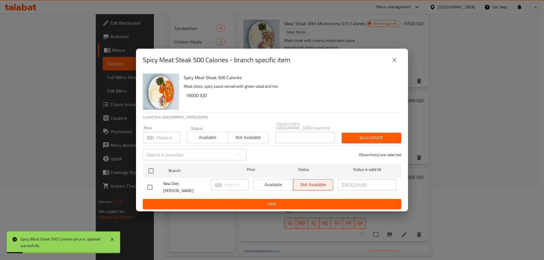
click at [394, 63] on icon "close" at bounding box center [394, 60] width 7 height 7
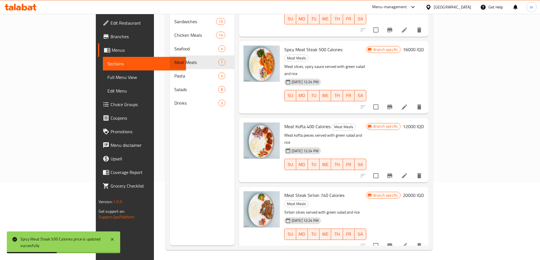
scroll to position [79, 0]
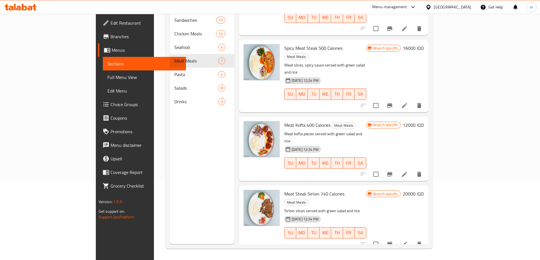
click at [424, 121] on h6 "12000 IQD" at bounding box center [413, 125] width 21 height 8
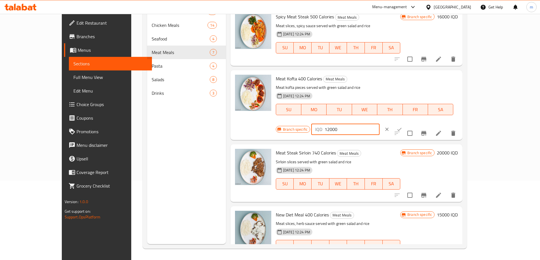
drag, startPoint x: 440, startPoint y: 73, endPoint x: 442, endPoint y: 76, distance: 3.9
click at [379, 124] on input "12000" at bounding box center [352, 129] width 55 height 11
type input "15000"
click at [402, 127] on icon "ok" at bounding box center [399, 130] width 6 height 6
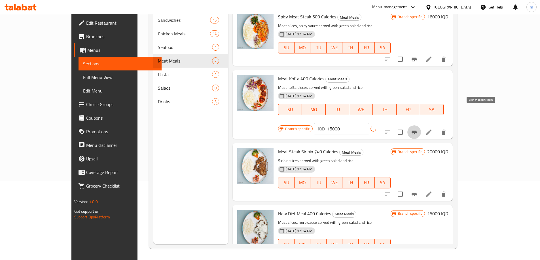
click at [417, 129] on icon "Branch-specific-item" at bounding box center [414, 132] width 7 height 7
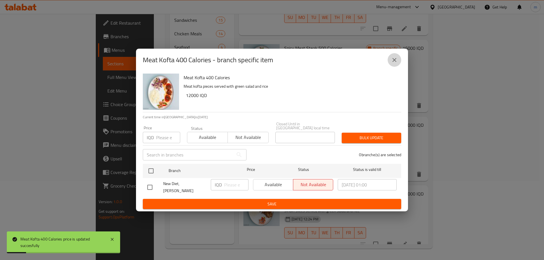
click at [398, 63] on button "close" at bounding box center [395, 60] width 14 height 14
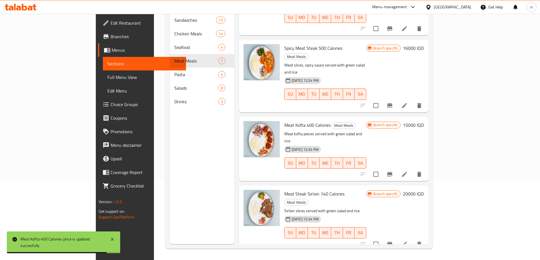
click at [424, 190] on h6 "20000 IQD" at bounding box center [413, 194] width 21 height 8
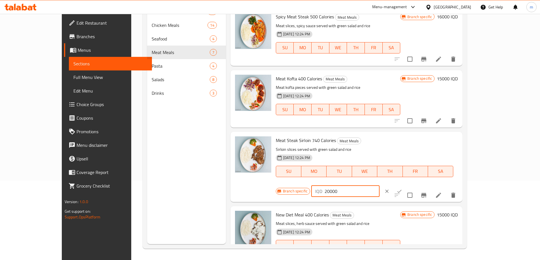
drag, startPoint x: 443, startPoint y: 136, endPoint x: 425, endPoint y: 137, distance: 18.4
click at [379, 186] on div "IQD 20000 ​" at bounding box center [345, 191] width 68 height 11
type input "33000"
click at [406, 185] on button "ok" at bounding box center [399, 191] width 12 height 12
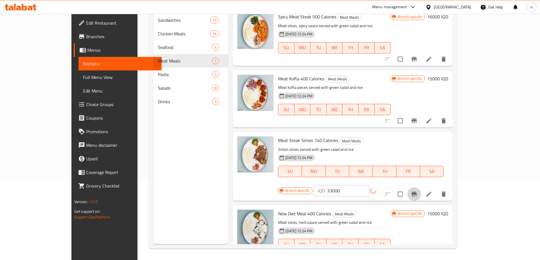
click at [417, 191] on icon "Branch-specific-item" at bounding box center [414, 194] width 7 height 7
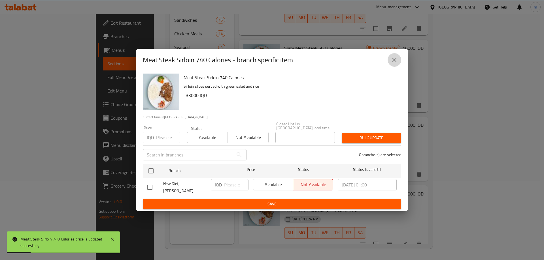
click at [391, 63] on icon "close" at bounding box center [394, 60] width 7 height 7
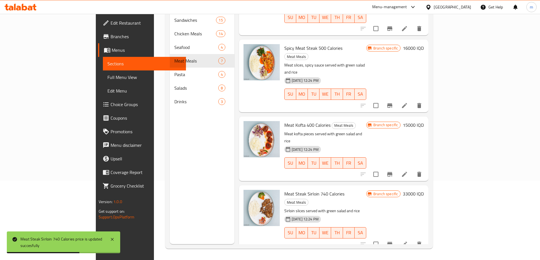
click at [424, 260] on h6 "15000 IQD" at bounding box center [413, 264] width 21 height 8
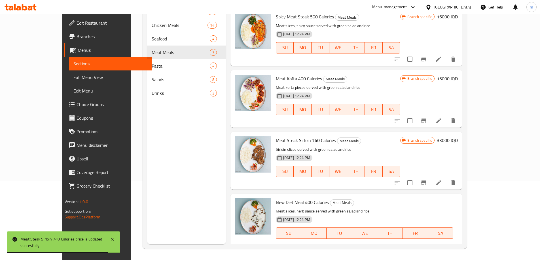
click at [379, 248] on input "15000" at bounding box center [352, 253] width 55 height 11
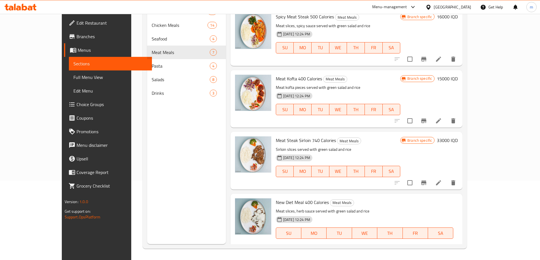
type input "16000"
click at [402, 251] on icon "ok" at bounding box center [399, 254] width 6 height 6
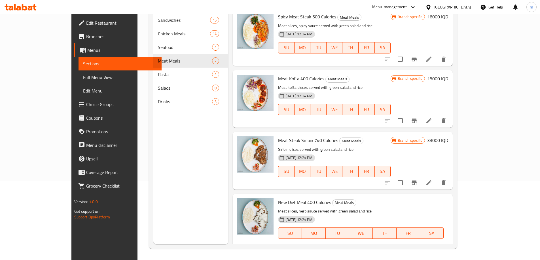
click at [417, 254] on icon "Branch-specific-item" at bounding box center [414, 256] width 5 height 5
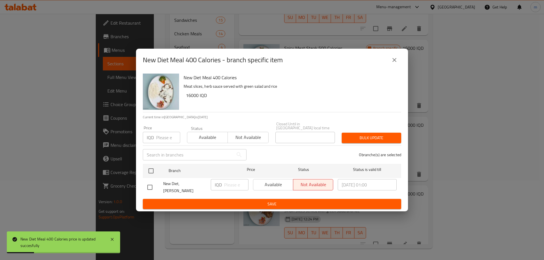
click at [400, 60] on div "New Diet Meal 400 Calories - branch specific item" at bounding box center [272, 60] width 258 height 14
click at [395, 63] on icon "close" at bounding box center [394, 60] width 7 height 7
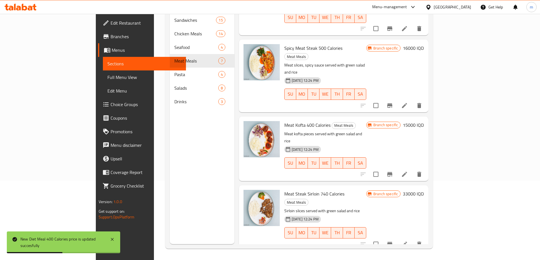
click at [396, 238] on button "Branch-specific-item" at bounding box center [390, 245] width 14 height 14
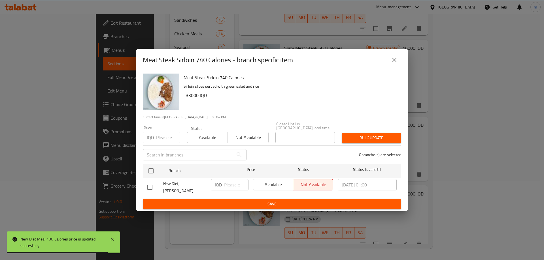
click at [390, 67] on button "close" at bounding box center [395, 60] width 14 height 14
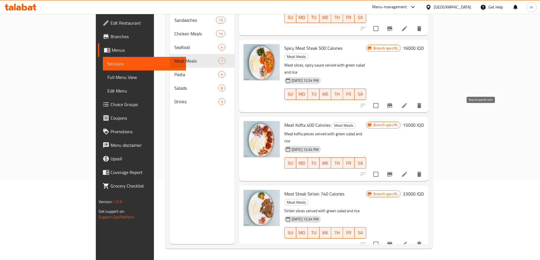
click at [393, 171] on icon "Branch-specific-item" at bounding box center [389, 174] width 7 height 7
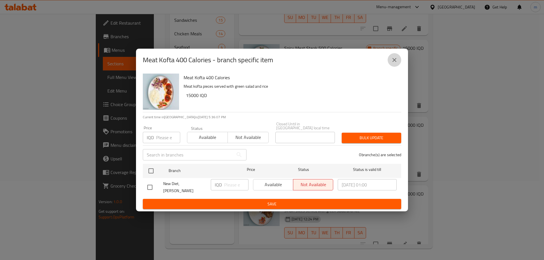
click at [394, 63] on icon "close" at bounding box center [394, 60] width 7 height 7
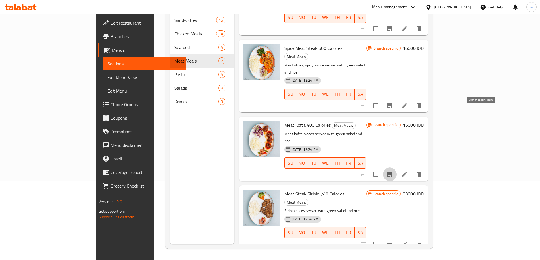
click at [392, 172] on icon "Branch-specific-item" at bounding box center [389, 174] width 5 height 5
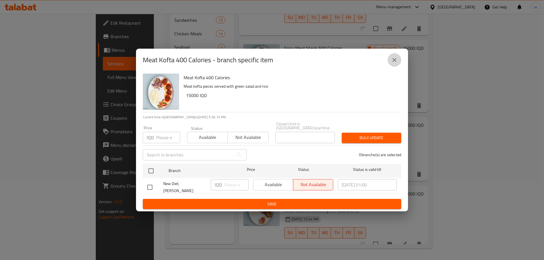
click at [395, 63] on icon "close" at bounding box center [394, 60] width 7 height 7
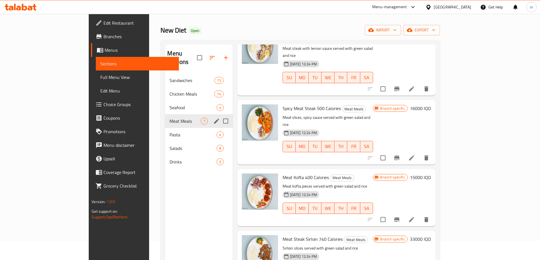
scroll to position [13, 0]
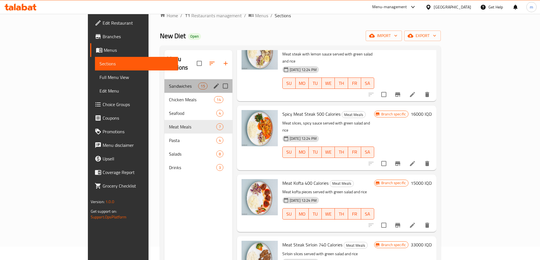
click at [164, 84] on div "Sandwiches 15" at bounding box center [198, 86] width 68 height 14
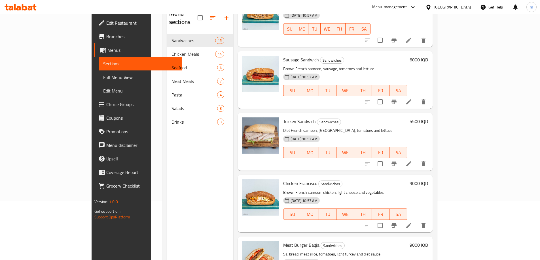
scroll to position [79, 0]
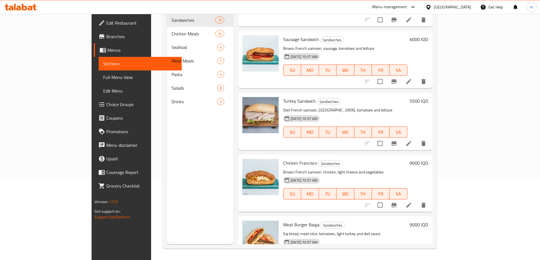
click at [428, 221] on h6 "9000 IQD" at bounding box center [419, 225] width 18 height 8
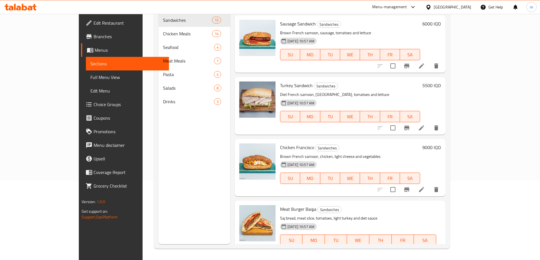
drag, startPoint x: 440, startPoint y: 198, endPoint x: 426, endPoint y: 196, distance: 14.5
click at [349, 255] on div "IQD 9000 ​" at bounding box center [315, 260] width 68 height 11
type input "12000"
click at [372, 259] on icon "ok" at bounding box center [369, 260] width 4 height 3
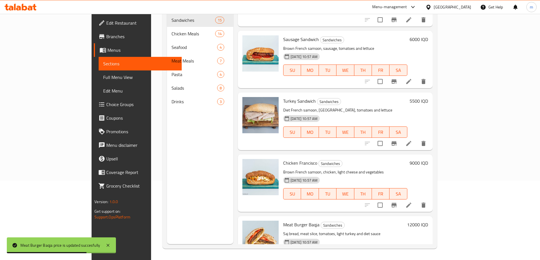
click at [428, 97] on h6 "5500 IQD" at bounding box center [419, 101] width 18 height 8
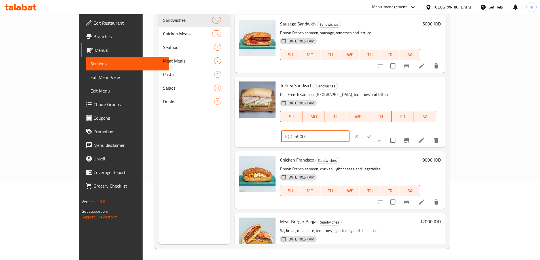
drag, startPoint x: 443, startPoint y: 74, endPoint x: 423, endPoint y: 73, distance: 20.7
click at [384, 130] on div "IQD 5500 ​" at bounding box center [332, 136] width 104 height 12
type input "8000"
click at [372, 135] on icon "ok" at bounding box center [369, 136] width 4 height 3
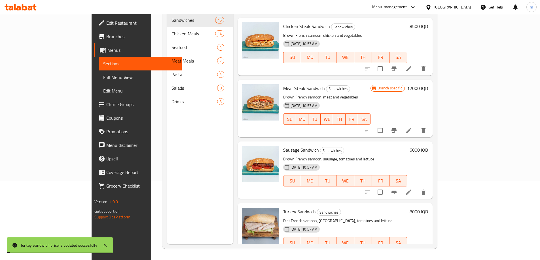
scroll to position [550, 0]
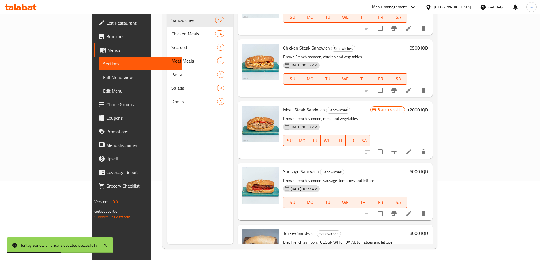
click at [428, 168] on h6 "6000 IQD" at bounding box center [419, 172] width 18 height 8
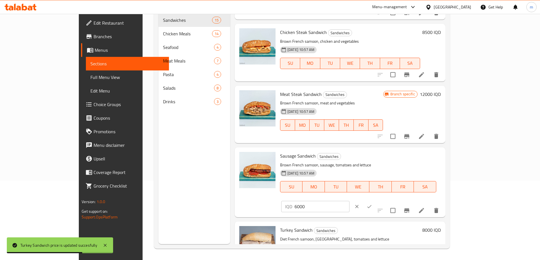
drag, startPoint x: 442, startPoint y: 145, endPoint x: 432, endPoint y: 147, distance: 9.8
click at [349, 201] on div "IQD 6000 ​" at bounding box center [315, 206] width 68 height 11
click at [349, 201] on input "6000" at bounding box center [321, 206] width 55 height 11
drag, startPoint x: 440, startPoint y: 144, endPoint x: 430, endPoint y: 147, distance: 10.8
click at [349, 201] on div "IQD 6000 ​" at bounding box center [315, 206] width 68 height 11
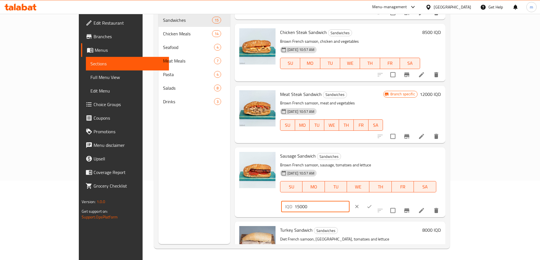
type input "15000"
click at [372, 204] on icon "ok" at bounding box center [369, 207] width 6 height 6
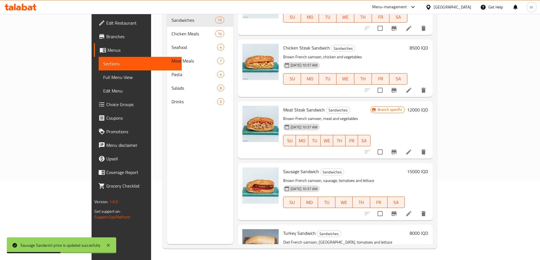
click at [428, 168] on h6 "15000 IQD" at bounding box center [417, 172] width 21 height 8
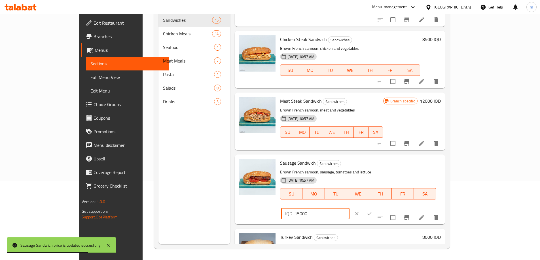
click at [349, 208] on input "15000" at bounding box center [321, 213] width 55 height 11
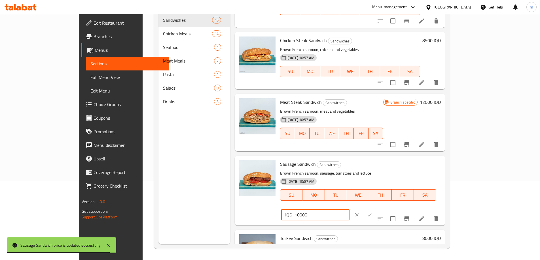
type input "10000"
click at [372, 212] on icon "ok" at bounding box center [369, 215] width 6 height 6
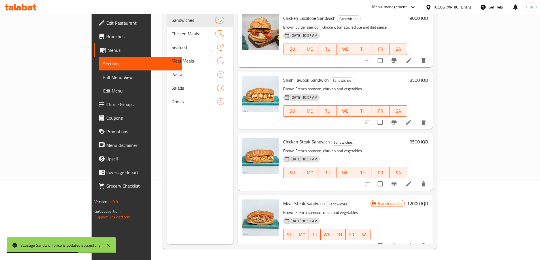
scroll to position [483, 0]
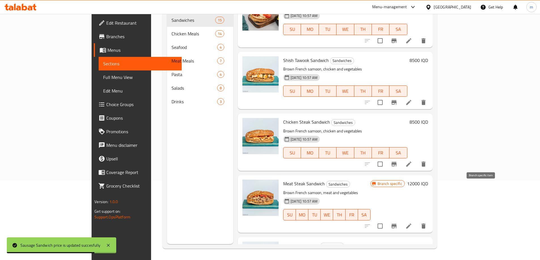
click at [401, 220] on button "Branch-specific-item" at bounding box center [394, 227] width 14 height 14
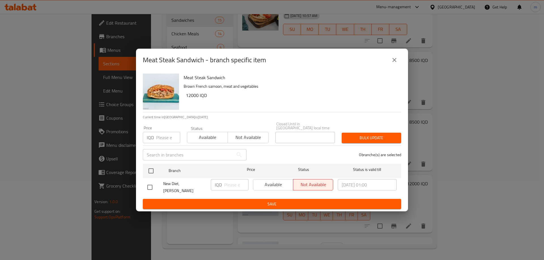
click at [398, 67] on button "close" at bounding box center [395, 60] width 14 height 14
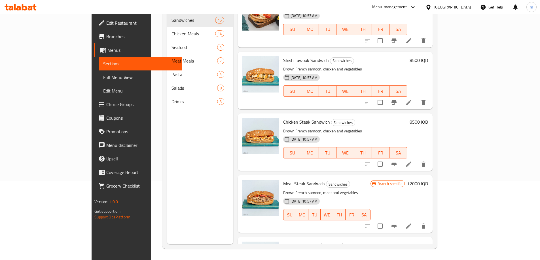
click at [428, 180] on h6 "12000 IQD" at bounding box center [417, 184] width 21 height 8
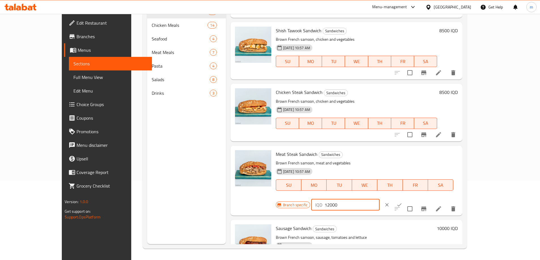
click at [379, 200] on input "12000" at bounding box center [352, 205] width 55 height 11
type input "15000"
click at [402, 202] on icon "ok" at bounding box center [399, 205] width 6 height 6
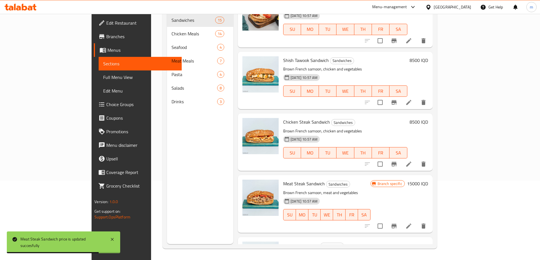
click at [428, 118] on h6 "8500 IQD" at bounding box center [419, 122] width 18 height 8
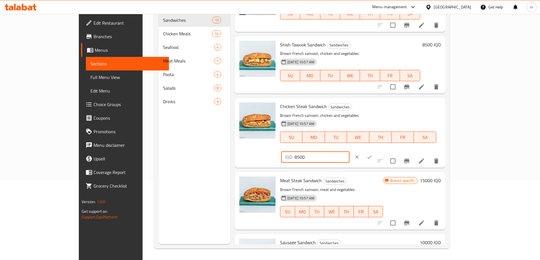
click at [349, 152] on input "8500" at bounding box center [321, 157] width 55 height 11
drag, startPoint x: 442, startPoint y: 90, endPoint x: 436, endPoint y: 88, distance: 6.5
click at [349, 152] on div "IQD 8500 ​" at bounding box center [315, 157] width 68 height 11
type input "11000"
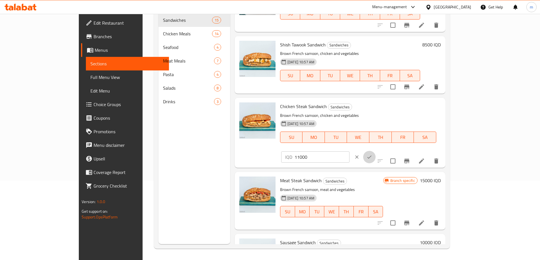
click at [372, 154] on icon "ok" at bounding box center [369, 157] width 6 height 6
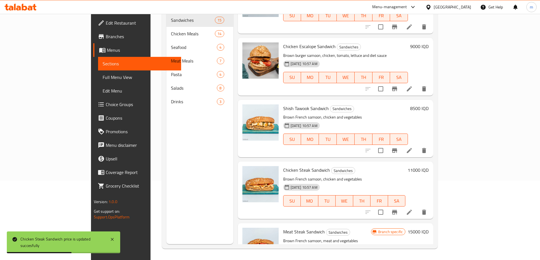
scroll to position [351, 0]
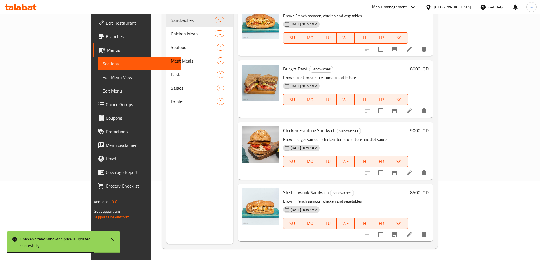
click at [429, 189] on h6 "8500 IQD" at bounding box center [419, 193] width 18 height 8
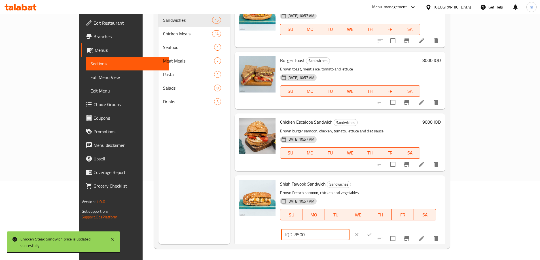
click at [349, 229] on div "IQD 8500 ​" at bounding box center [315, 234] width 68 height 11
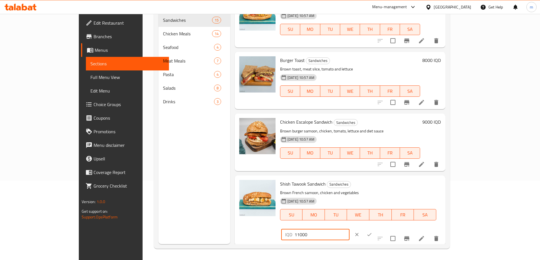
type input "11000"
click at [372, 232] on icon "ok" at bounding box center [369, 235] width 6 height 6
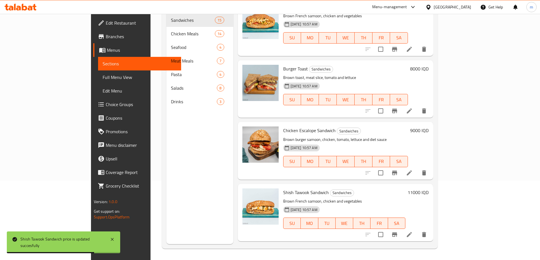
click at [429, 65] on h6 "8000 IQD" at bounding box center [419, 69] width 18 height 8
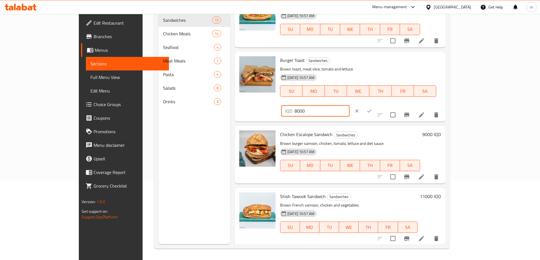
drag, startPoint x: 440, startPoint y: 38, endPoint x: 423, endPoint y: 33, distance: 18.5
click at [349, 105] on div "IQD 8000 ​" at bounding box center [315, 110] width 68 height 11
type input "11000"
click at [372, 108] on icon "ok" at bounding box center [369, 111] width 6 height 6
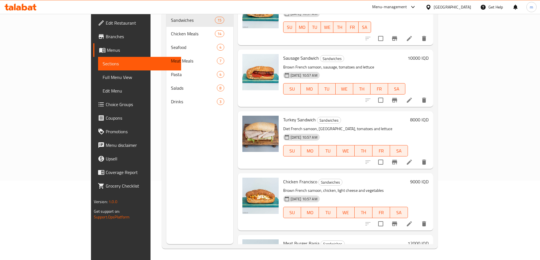
scroll to position [682, 0]
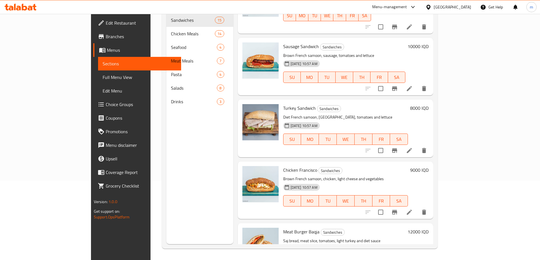
click at [429, 166] on h6 "9000 IQD" at bounding box center [419, 170] width 18 height 8
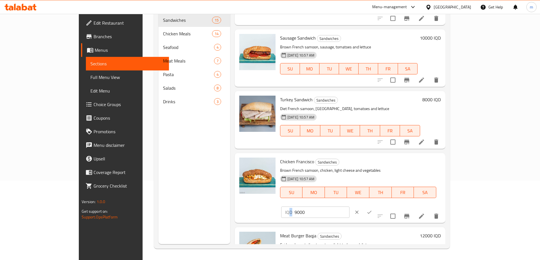
click at [292, 209] on p "IQD" at bounding box center [288, 212] width 7 height 7
drag, startPoint x: 440, startPoint y: 139, endPoint x: 437, endPoint y: 137, distance: 3.9
click at [349, 207] on div "IQD 9000 ​" at bounding box center [315, 212] width 68 height 11
type input "12000"
click at [372, 210] on icon "ok" at bounding box center [369, 213] width 6 height 6
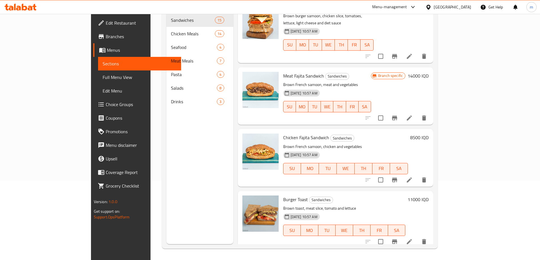
scroll to position [153, 0]
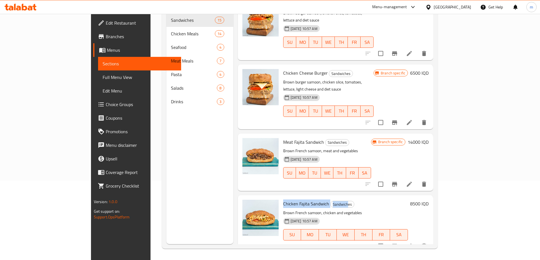
drag, startPoint x: 260, startPoint y: 166, endPoint x: 385, endPoint y: 170, distance: 124.8
click at [325, 200] on h6 "Chicken Fajita Sandwich Sandwiches" at bounding box center [345, 204] width 125 height 8
click at [429, 200] on h6 "8500 IQD" at bounding box center [419, 204] width 18 height 8
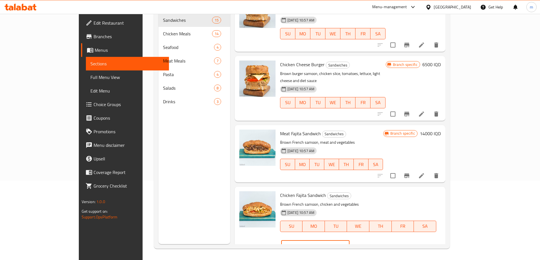
drag, startPoint x: 443, startPoint y: 170, endPoint x: 409, endPoint y: 170, distance: 34.6
click at [414, 189] on div "Chicken Fajita Sandwich Sandwiches Brown French samoon, chicken and vegetables …" at bounding box center [360, 221] width 165 height 65
type input "9000"
click at [372, 244] on icon "ok" at bounding box center [369, 247] width 6 height 6
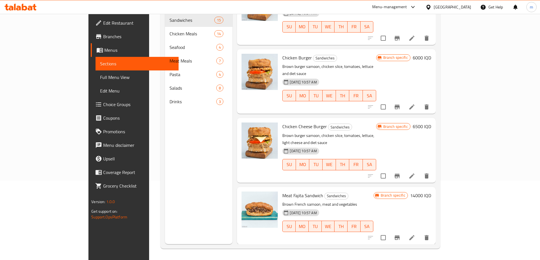
scroll to position [87, 0]
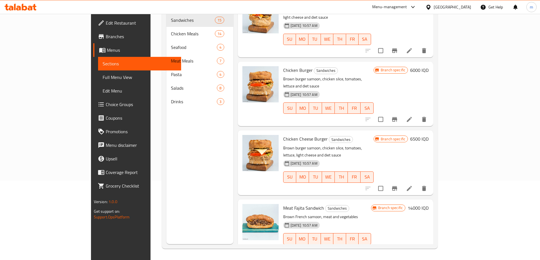
click at [429, 135] on h6 "6500 IQD" at bounding box center [419, 139] width 18 height 8
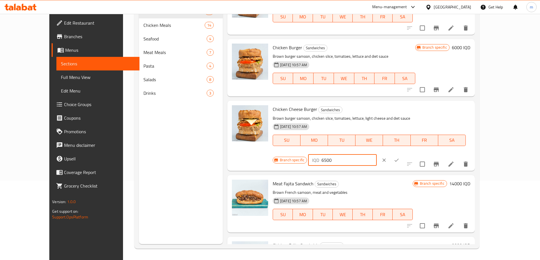
drag, startPoint x: 444, startPoint y: 114, endPoint x: 432, endPoint y: 114, distance: 11.3
click at [376, 155] on div "IQD 6500 ​" at bounding box center [342, 160] width 68 height 11
type input "9000"
click at [403, 154] on button "ok" at bounding box center [396, 160] width 12 height 12
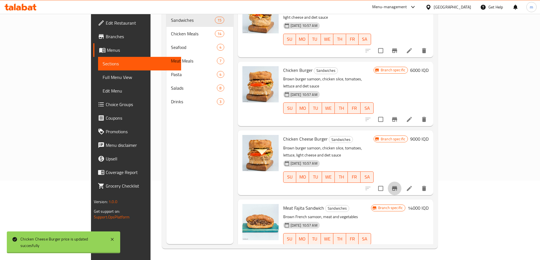
click at [397, 186] on icon "Branch-specific-item" at bounding box center [394, 188] width 5 height 5
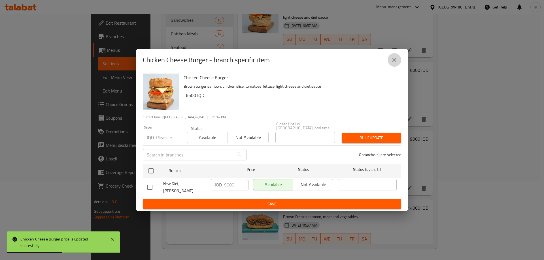
click at [390, 63] on button "close" at bounding box center [395, 60] width 14 height 14
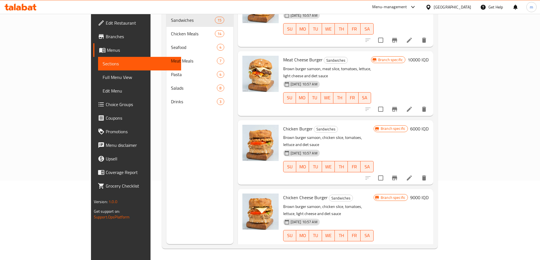
scroll to position [21, 0]
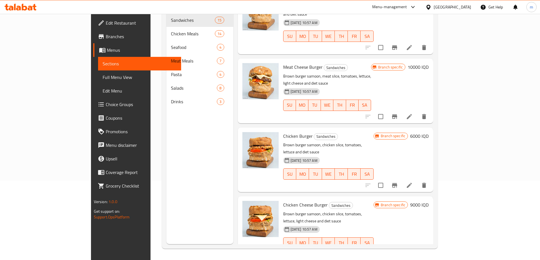
click at [429, 132] on h6 "6000 IQD" at bounding box center [419, 136] width 18 height 8
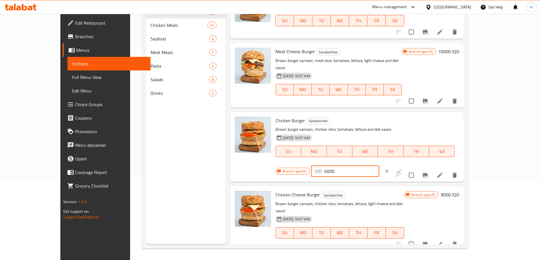
drag, startPoint x: 440, startPoint y: 117, endPoint x: 430, endPoint y: 117, distance: 9.6
click at [379, 166] on div "IQD 6000 ​" at bounding box center [345, 171] width 68 height 11
type input "8000"
click at [402, 169] on icon "ok" at bounding box center [399, 172] width 6 height 6
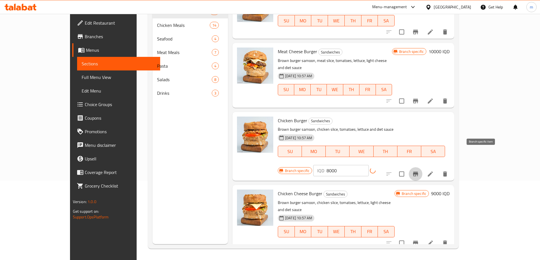
click at [422, 167] on button "Branch-specific-item" at bounding box center [416, 174] width 14 height 14
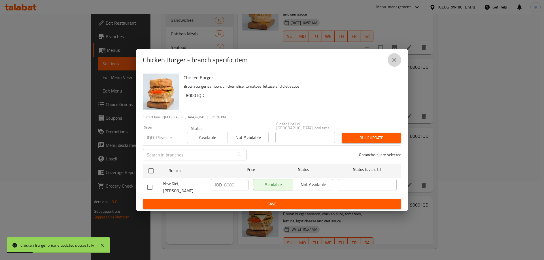
click at [395, 63] on icon "close" at bounding box center [394, 60] width 7 height 7
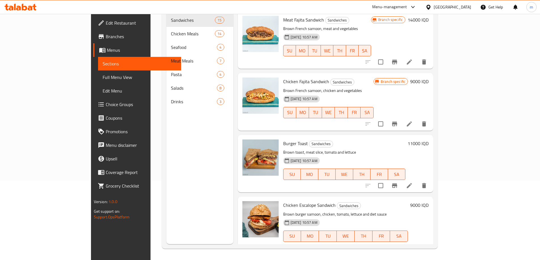
scroll to position [286, 0]
